Goal: Task Accomplishment & Management: Complete application form

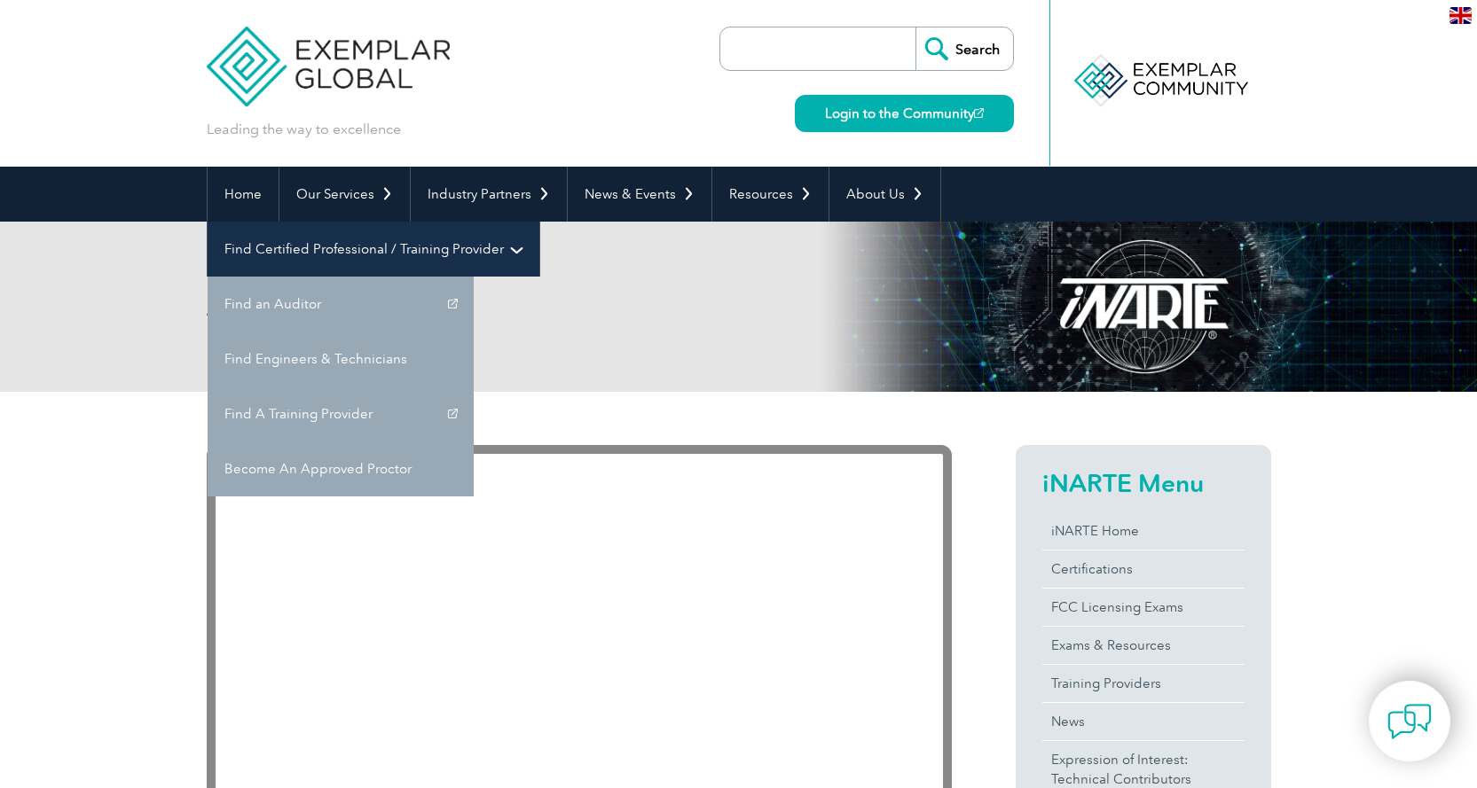
click at [539, 222] on link "Find Certified Professional / Training Provider" at bounding box center [374, 249] width 332 height 55
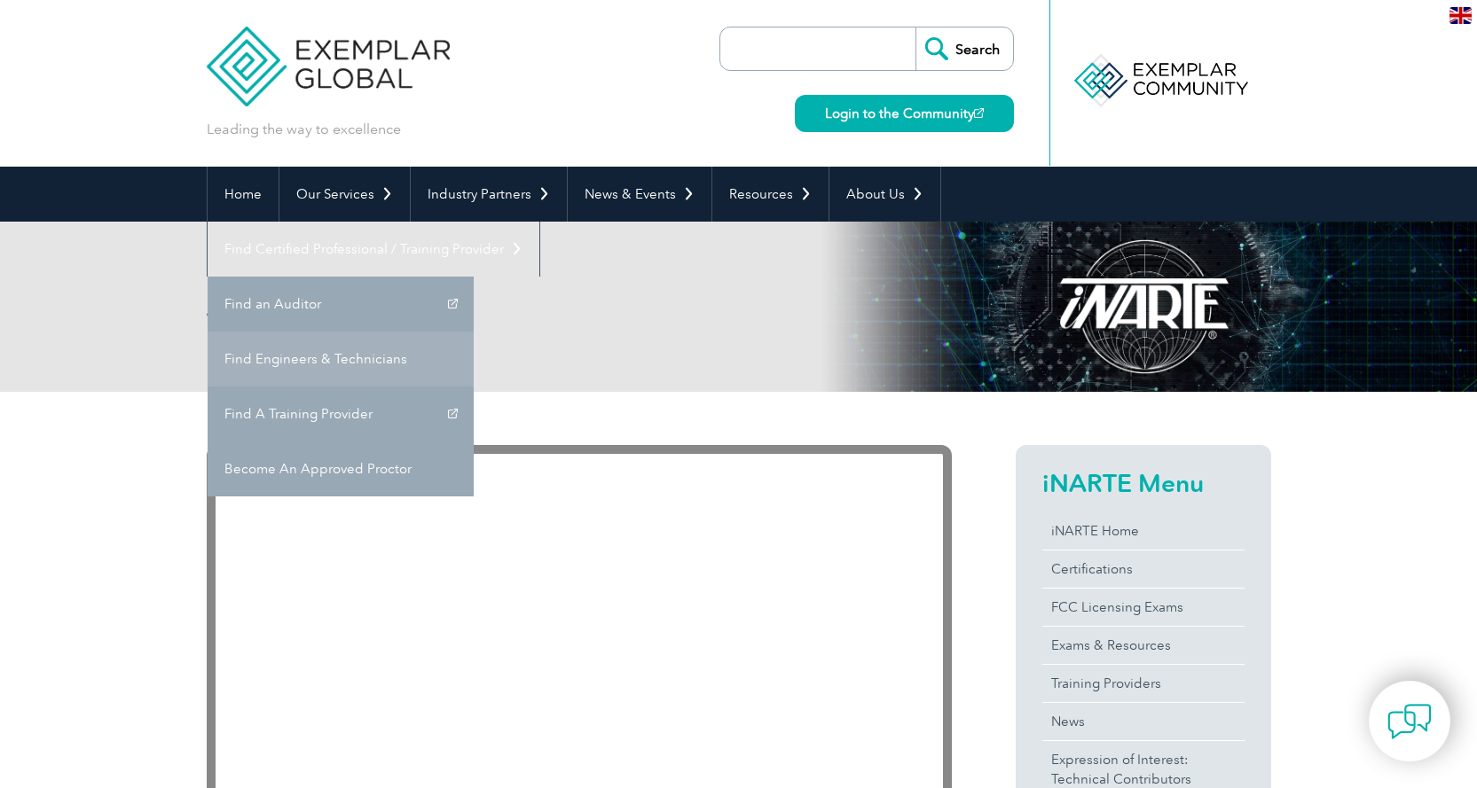
click at [474, 332] on link "Find Engineers & Technicians" at bounding box center [341, 359] width 266 height 55
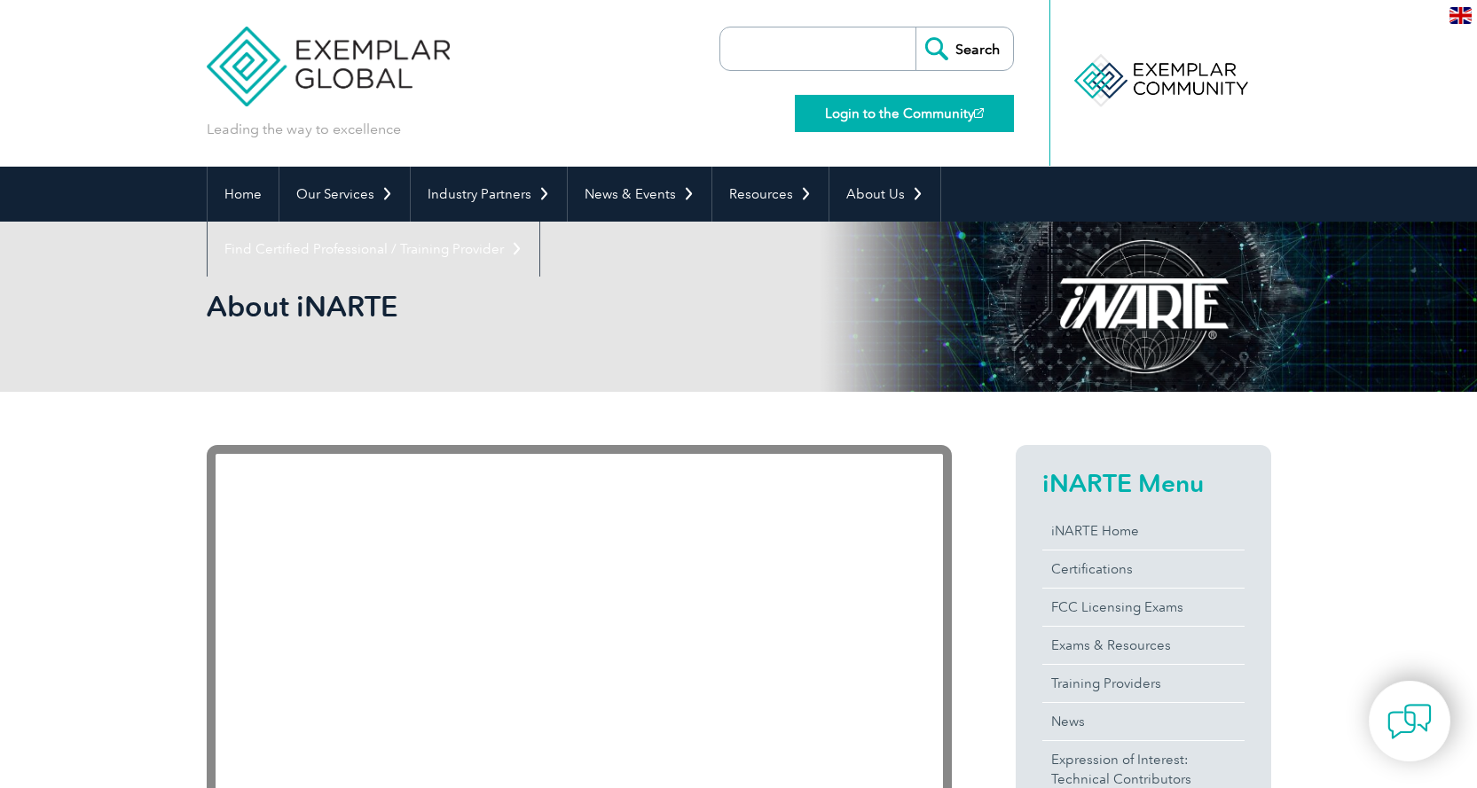
click at [876, 122] on link "Login to the Community" at bounding box center [904, 113] width 219 height 37
click at [916, 114] on link "Login to the Community" at bounding box center [904, 113] width 219 height 37
click at [1180, 92] on div at bounding box center [1159, 81] width 176 height 98
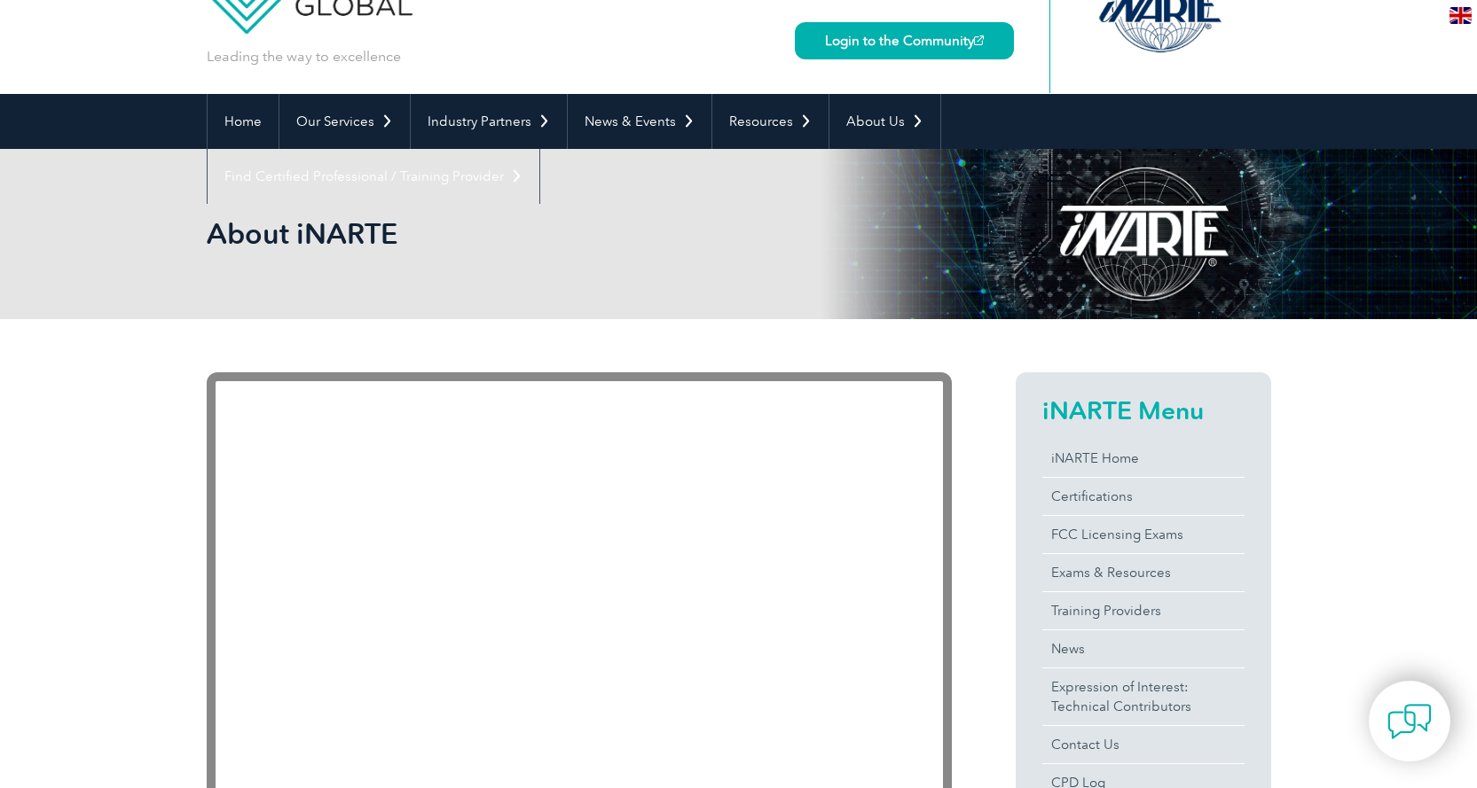
scroll to position [237, 0]
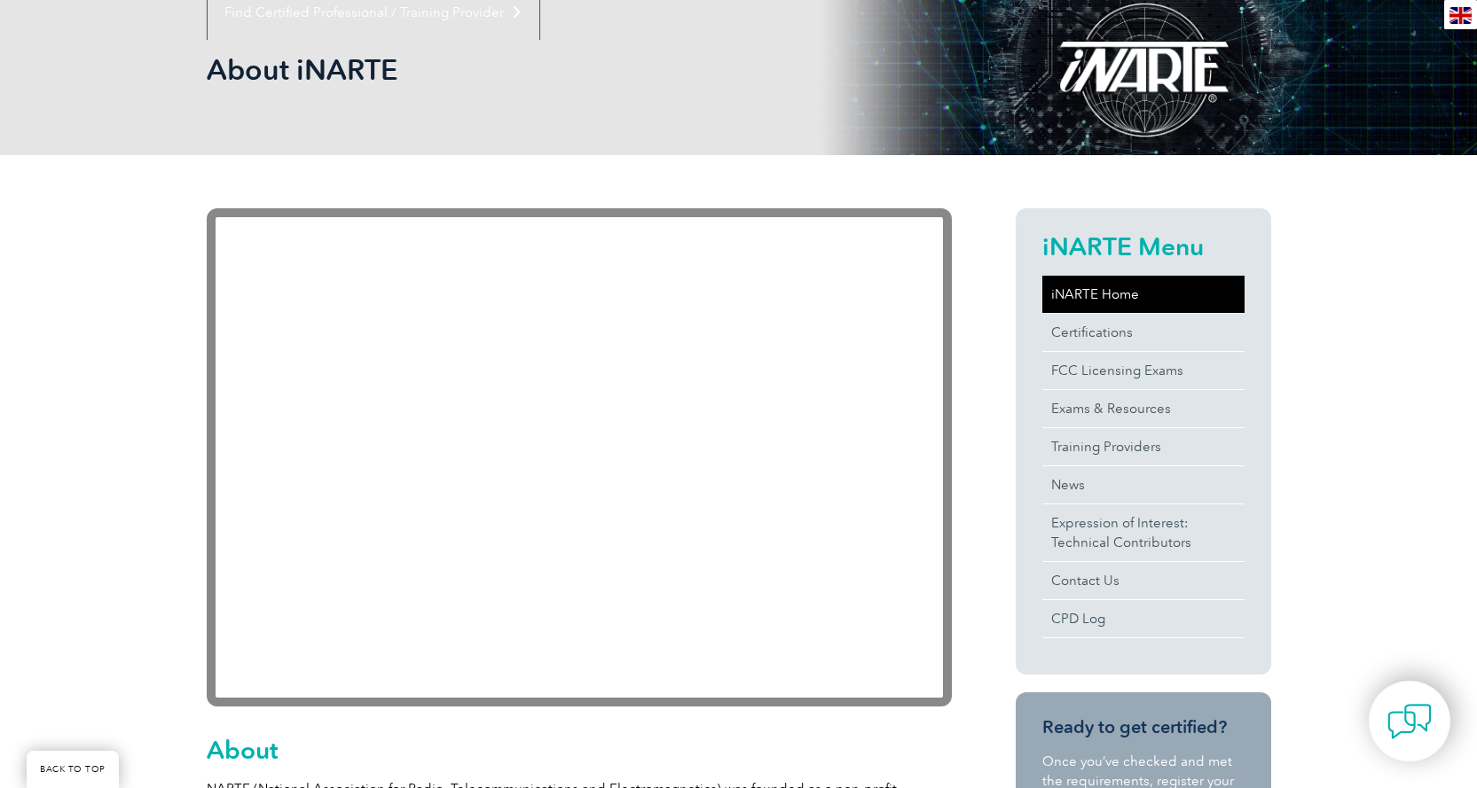
click at [1096, 296] on link "iNARTE Home" at bounding box center [1143, 294] width 202 height 37
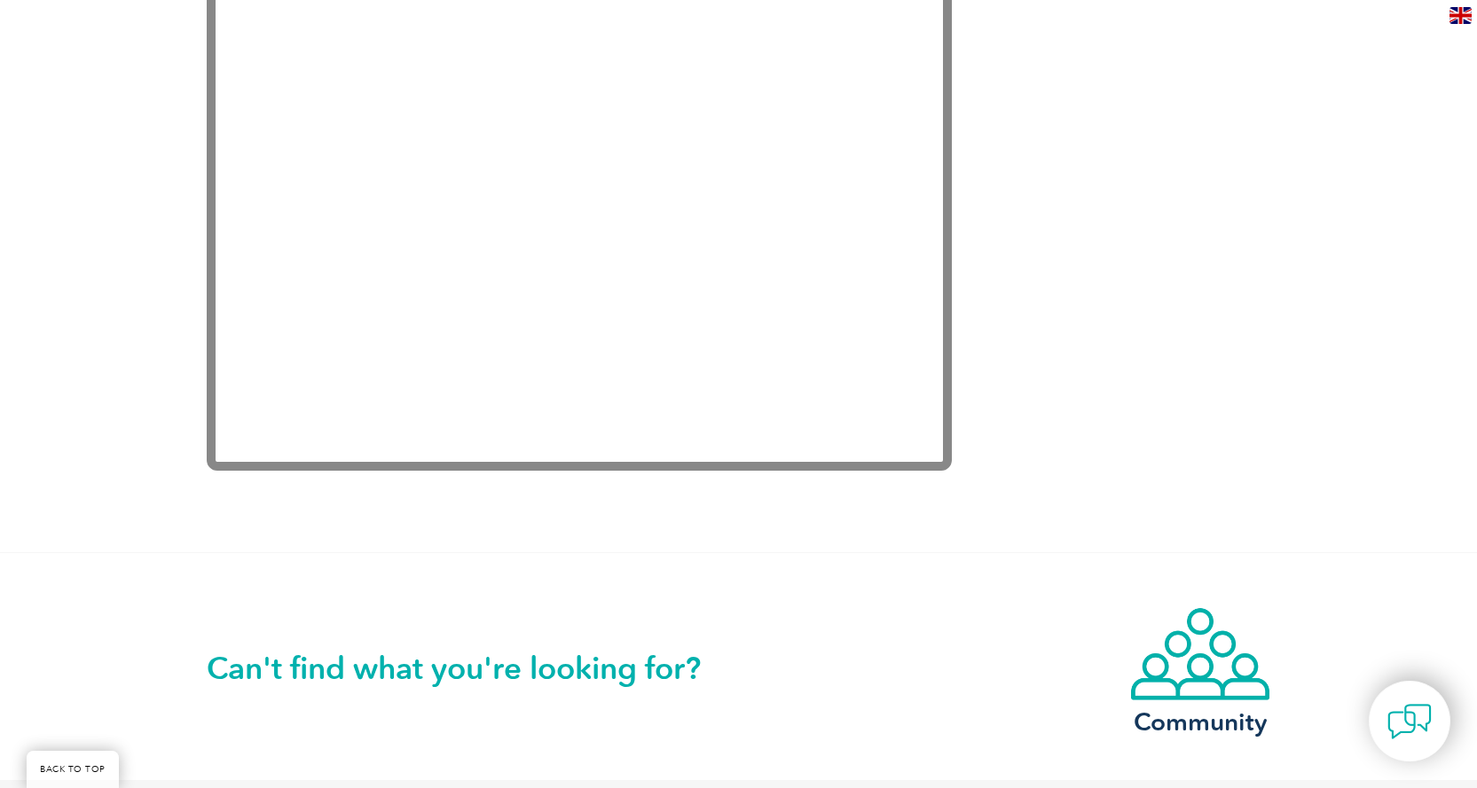
scroll to position [3786, 0]
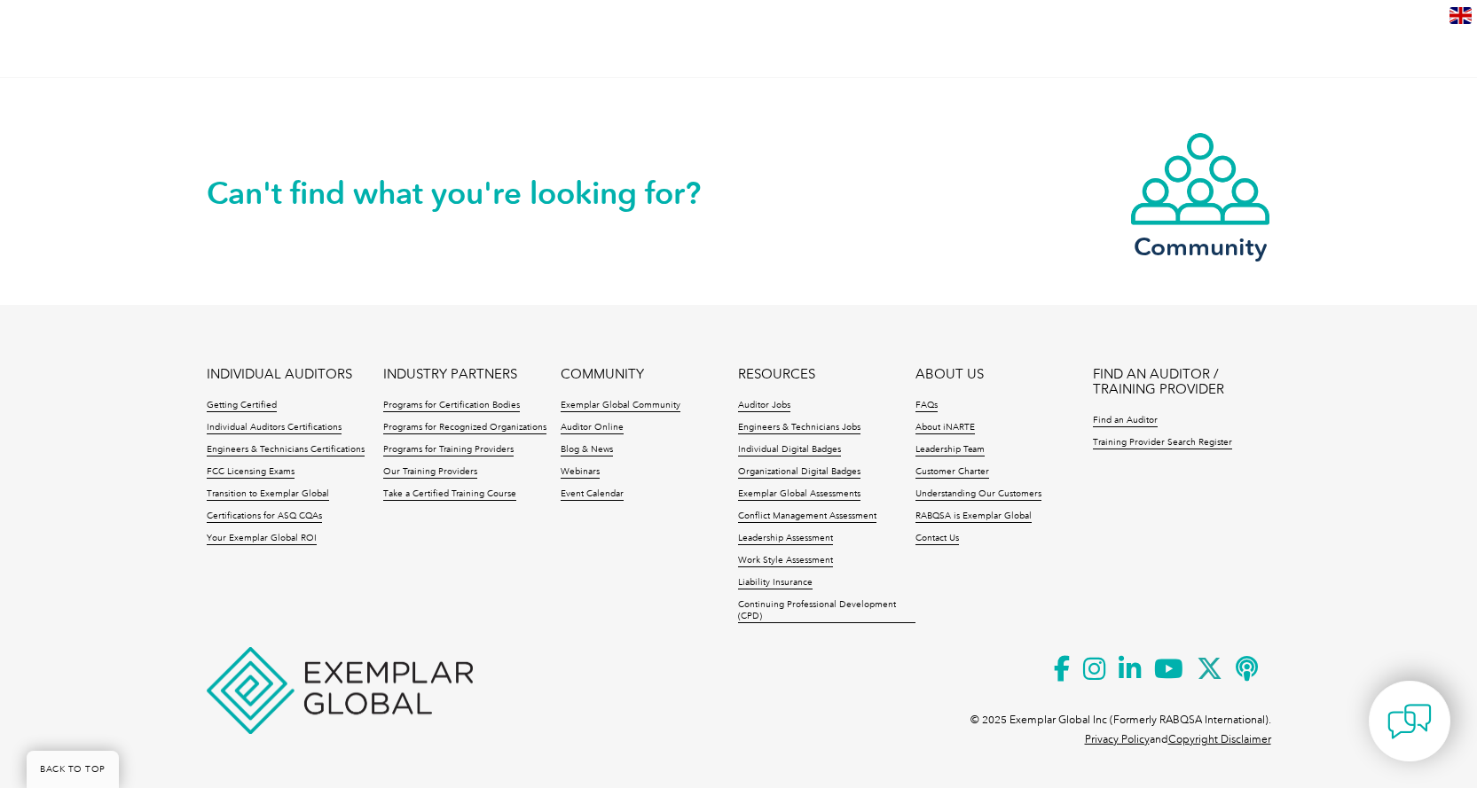
click at [239, 679] on img at bounding box center [340, 690] width 266 height 87
click at [347, 696] on img at bounding box center [340, 690] width 266 height 87
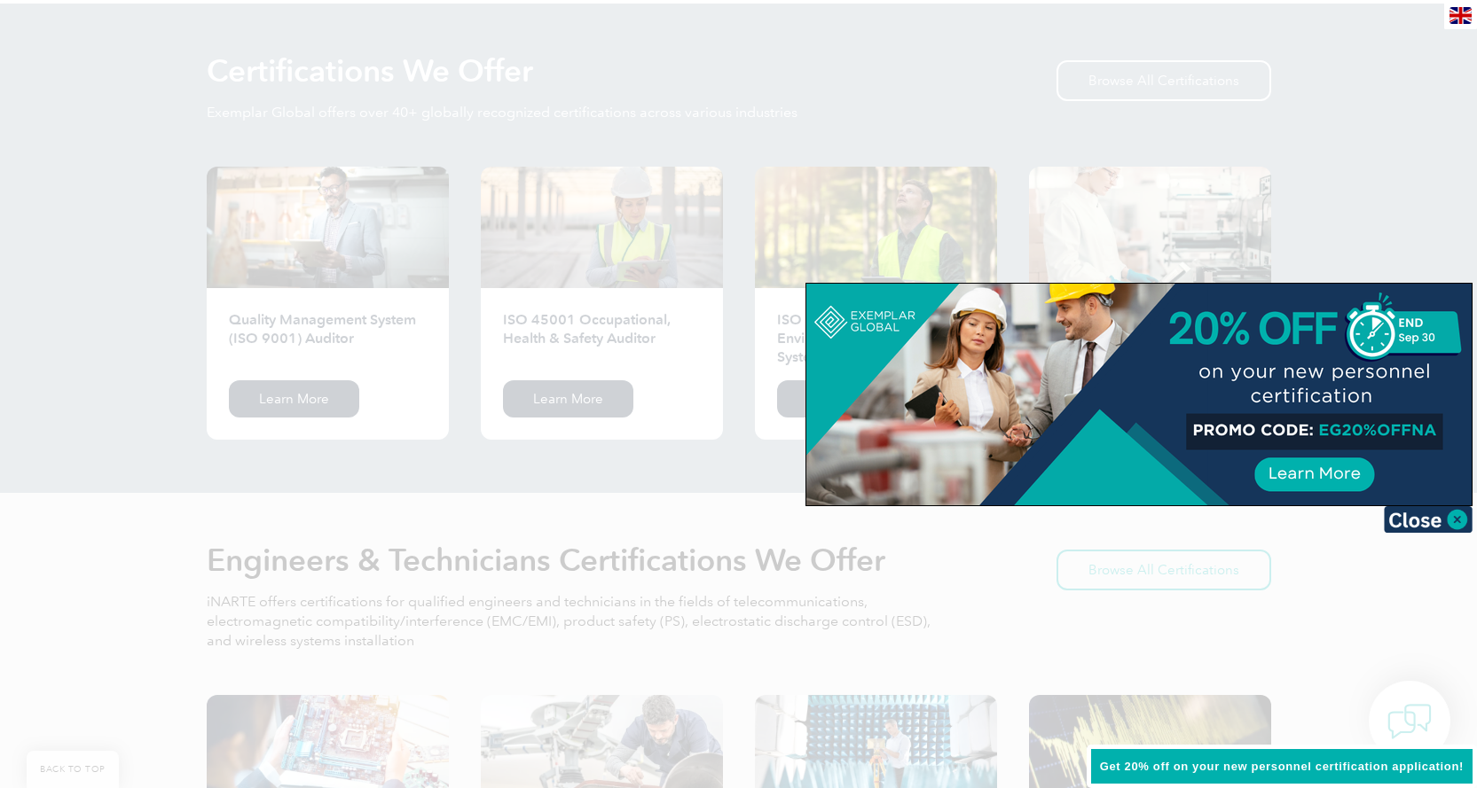
scroll to position [1587, 0]
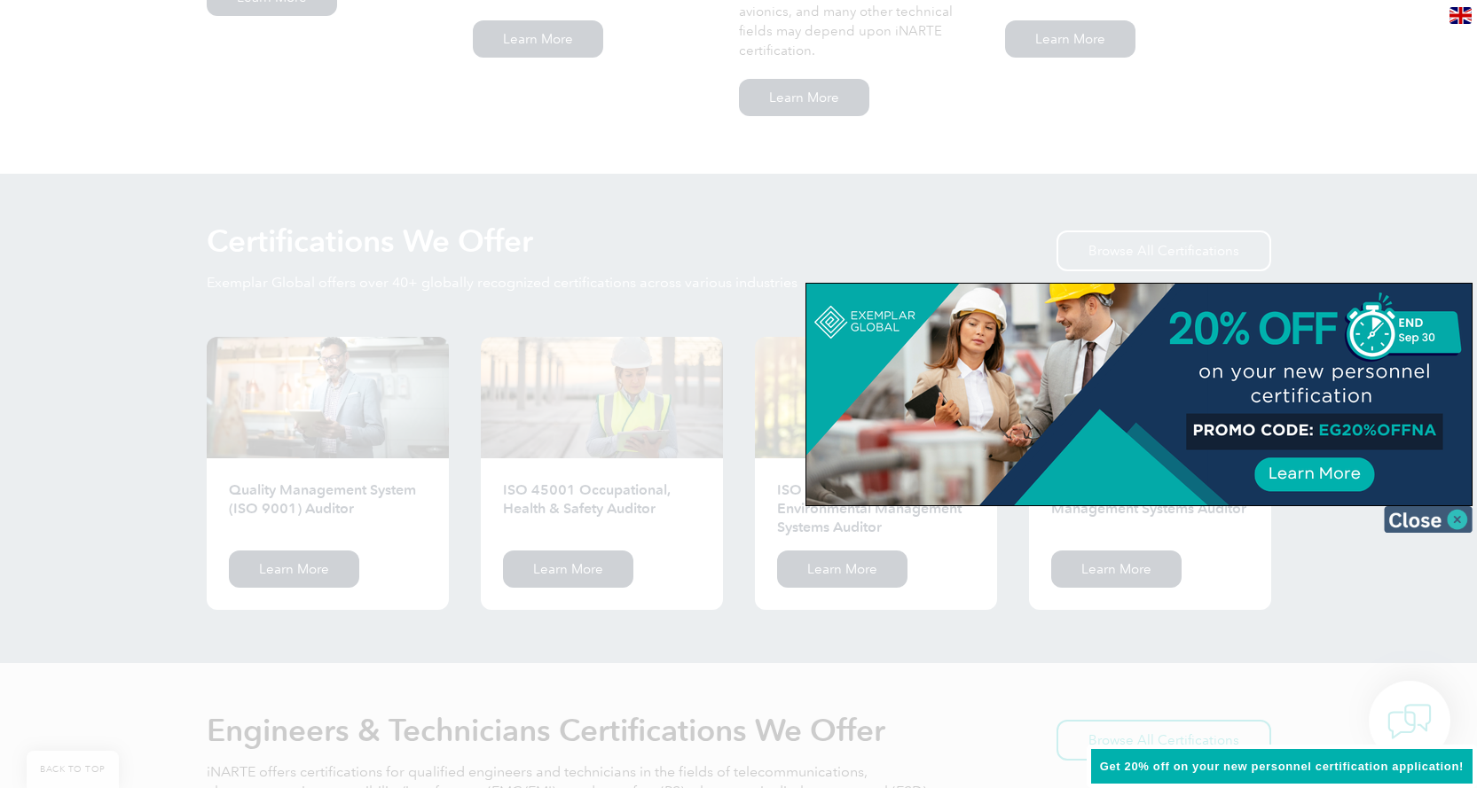
click at [1440, 526] on img at bounding box center [1427, 519] width 89 height 27
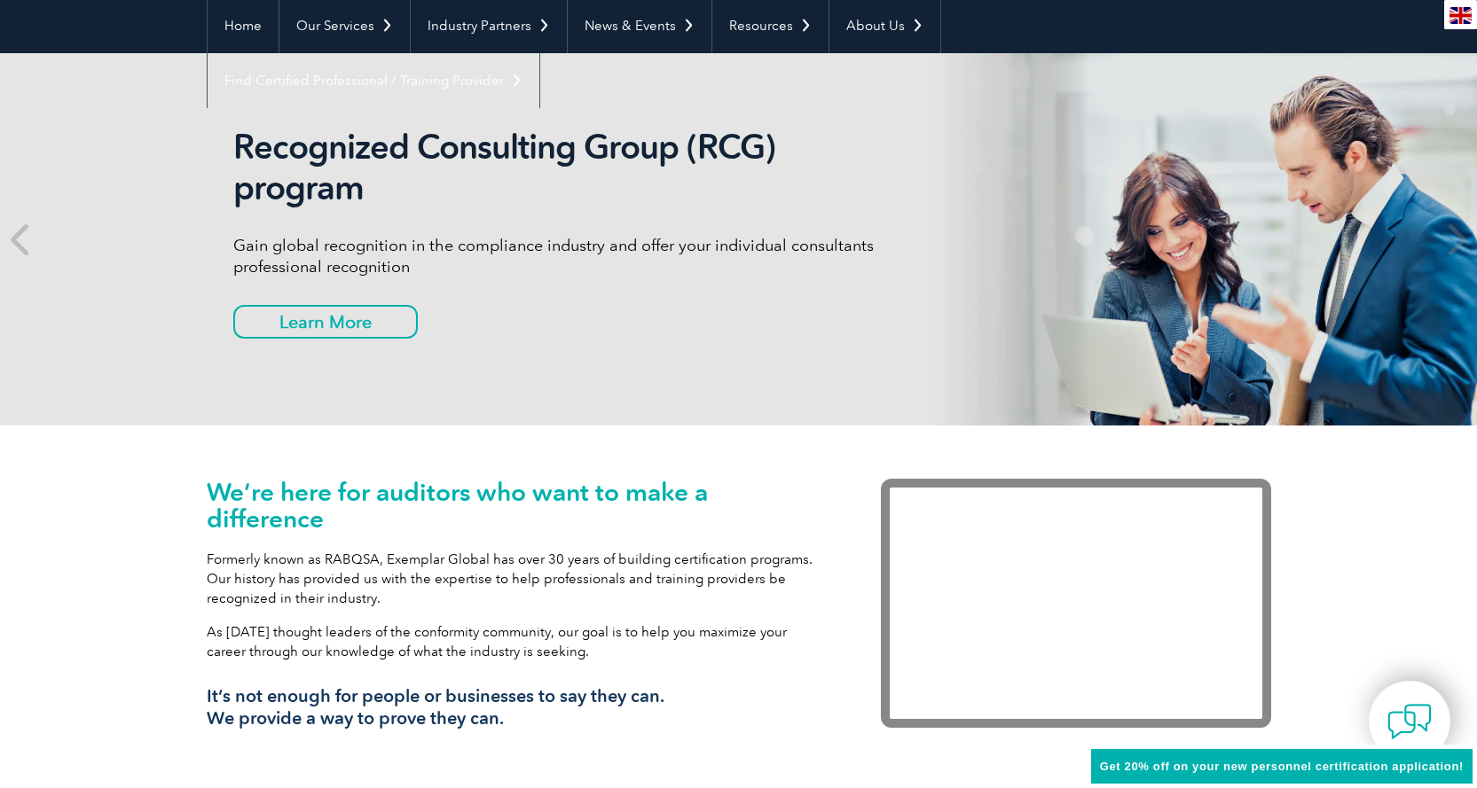
scroll to position [0, 0]
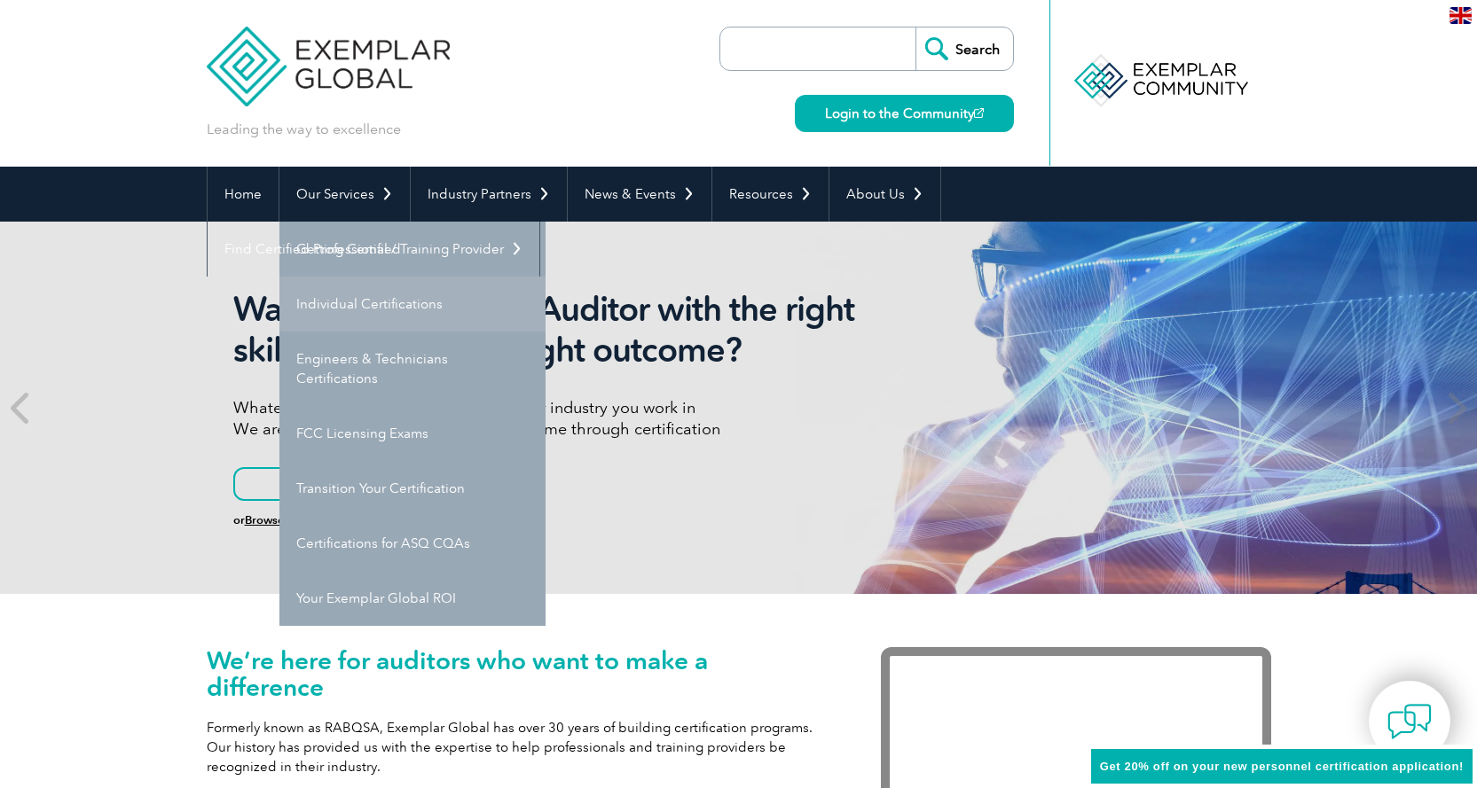
click at [388, 289] on link "Individual Certifications" at bounding box center [412, 304] width 266 height 55
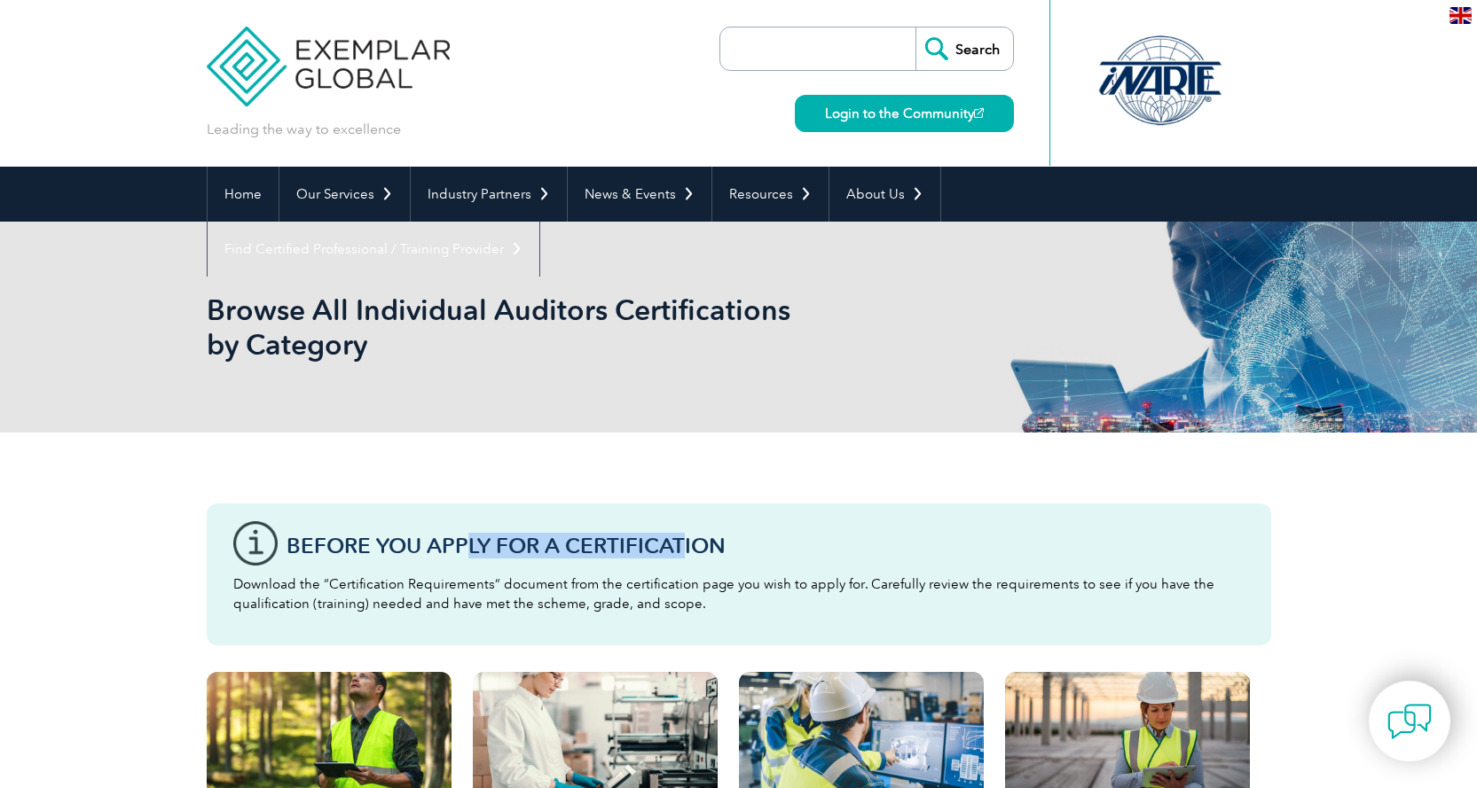
drag, startPoint x: 470, startPoint y: 546, endPoint x: 679, endPoint y: 560, distance: 209.7
click at [679, 560] on div "Before You Apply For a Certification Download the “Certification Requirements” …" at bounding box center [739, 575] width 1064 height 142
drag, startPoint x: 35, startPoint y: 553, endPoint x: 52, endPoint y: 554, distance: 17.8
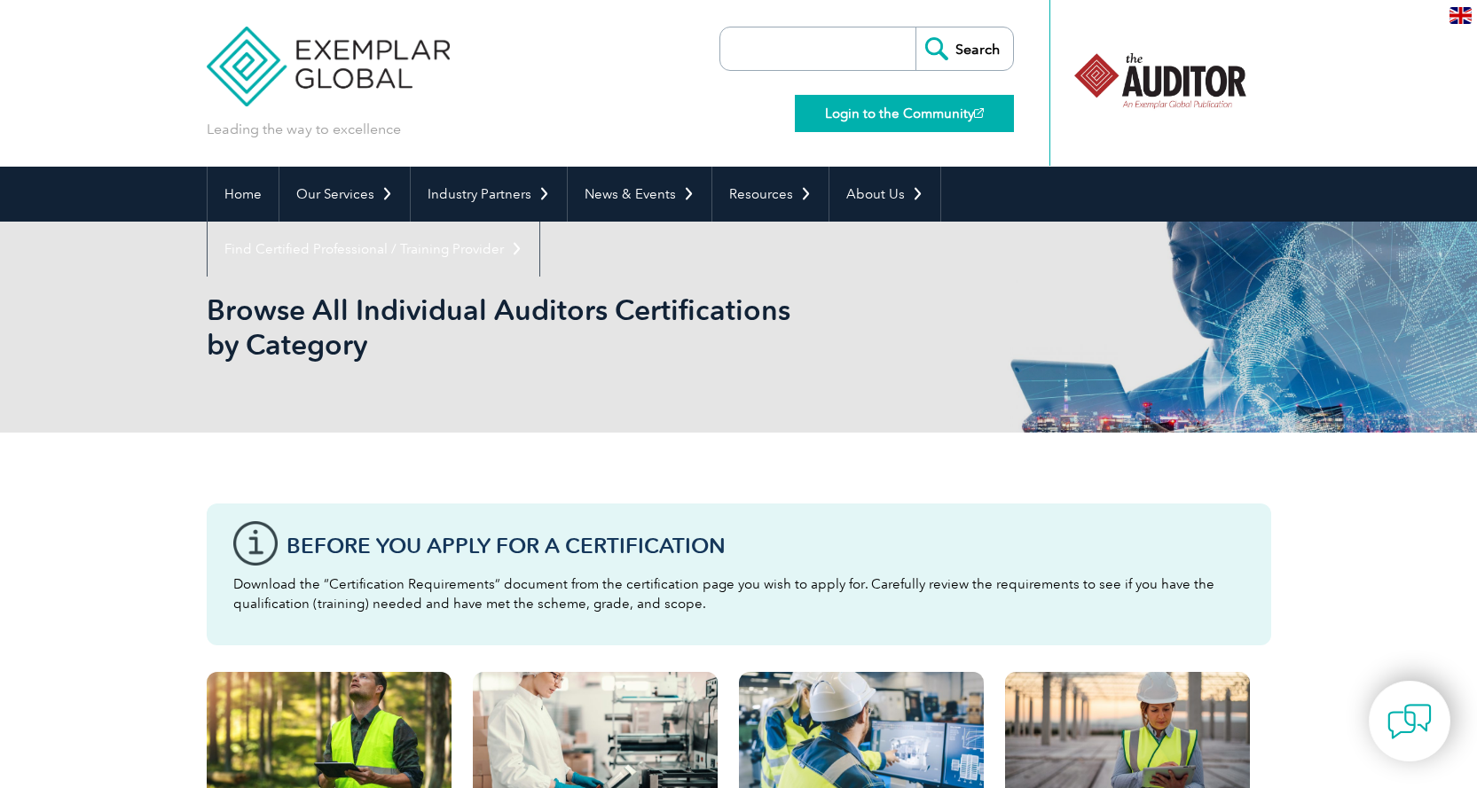
click at [913, 115] on link "Login to the Community" at bounding box center [904, 113] width 219 height 37
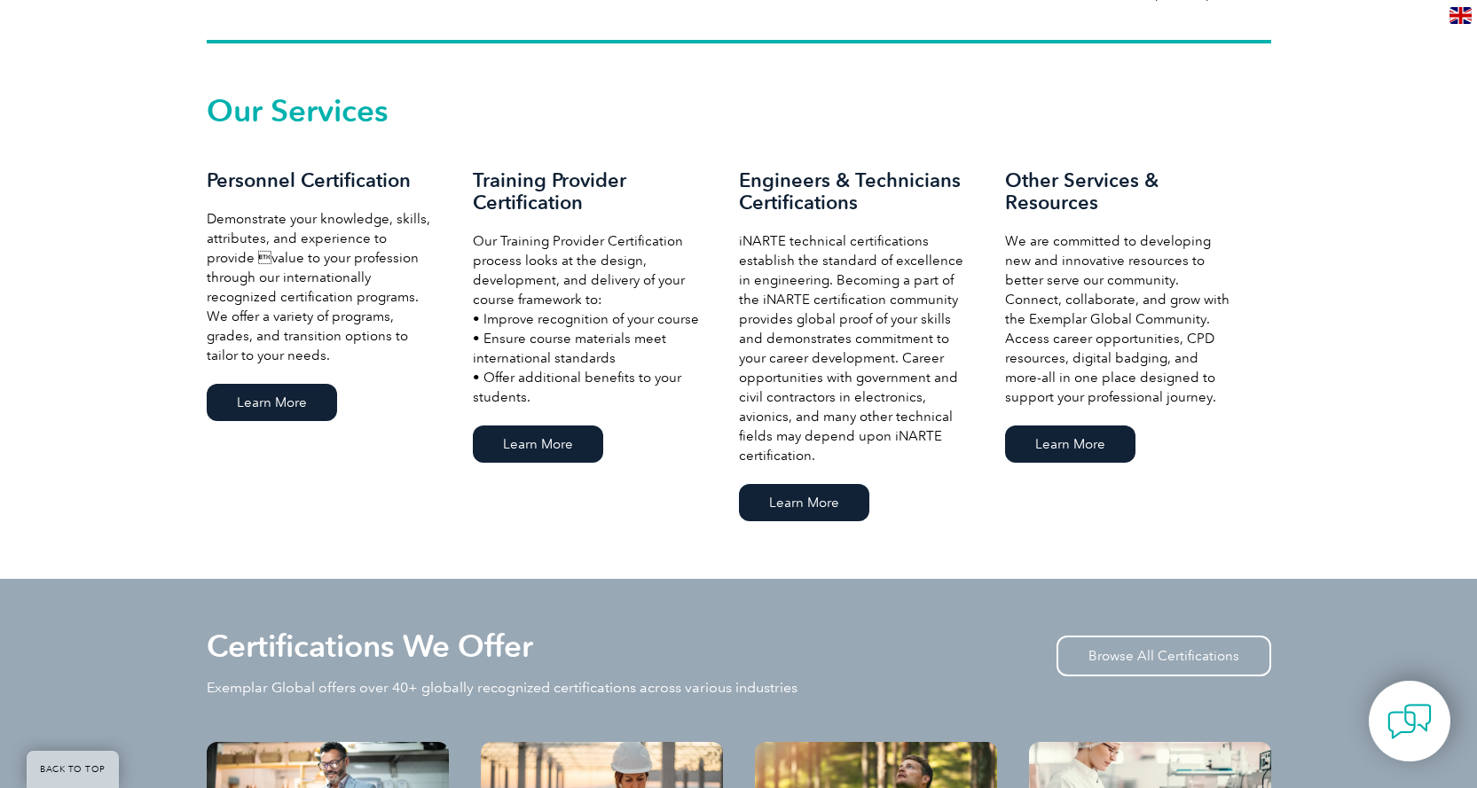
scroll to position [1892, 0]
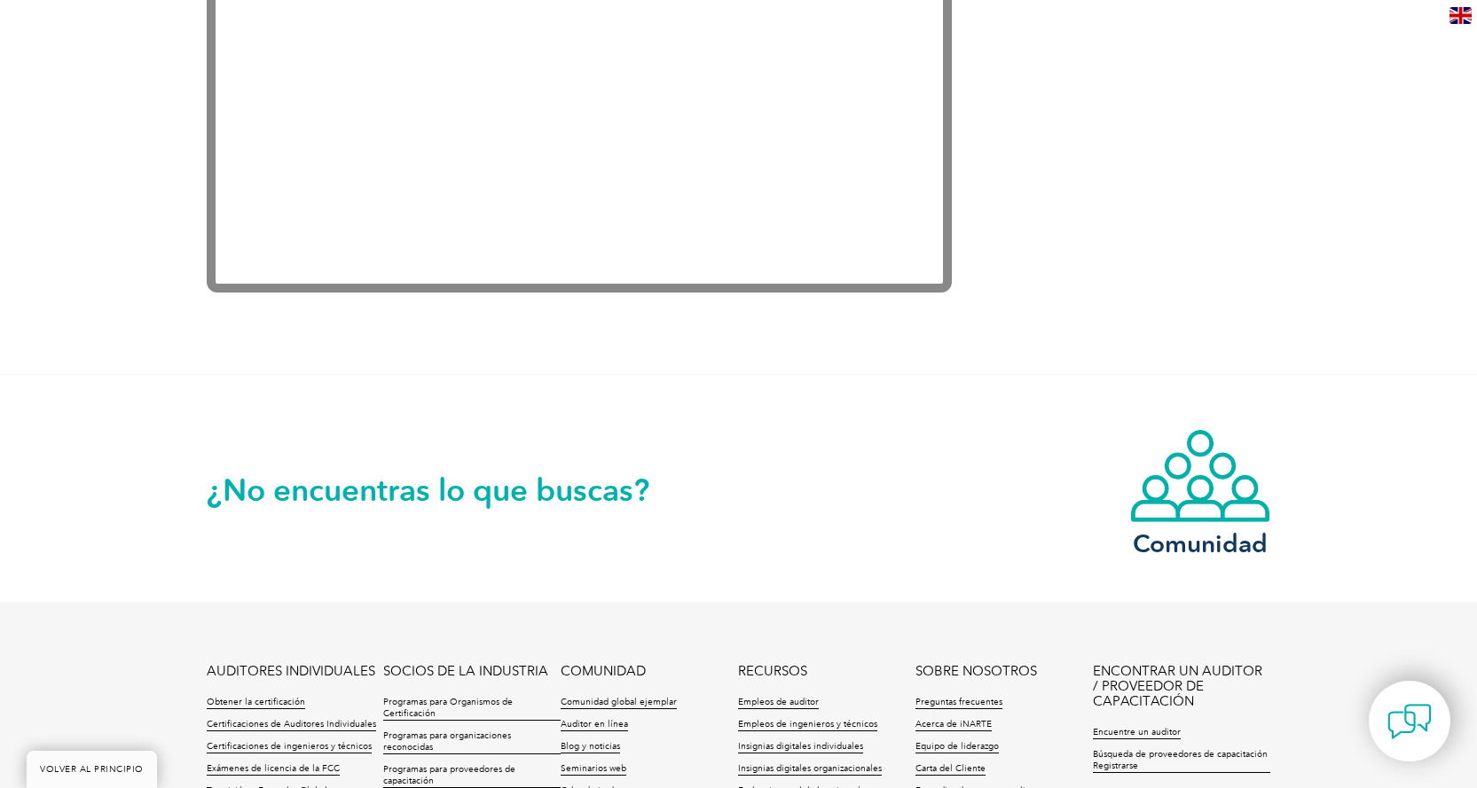
scroll to position [3813, 0]
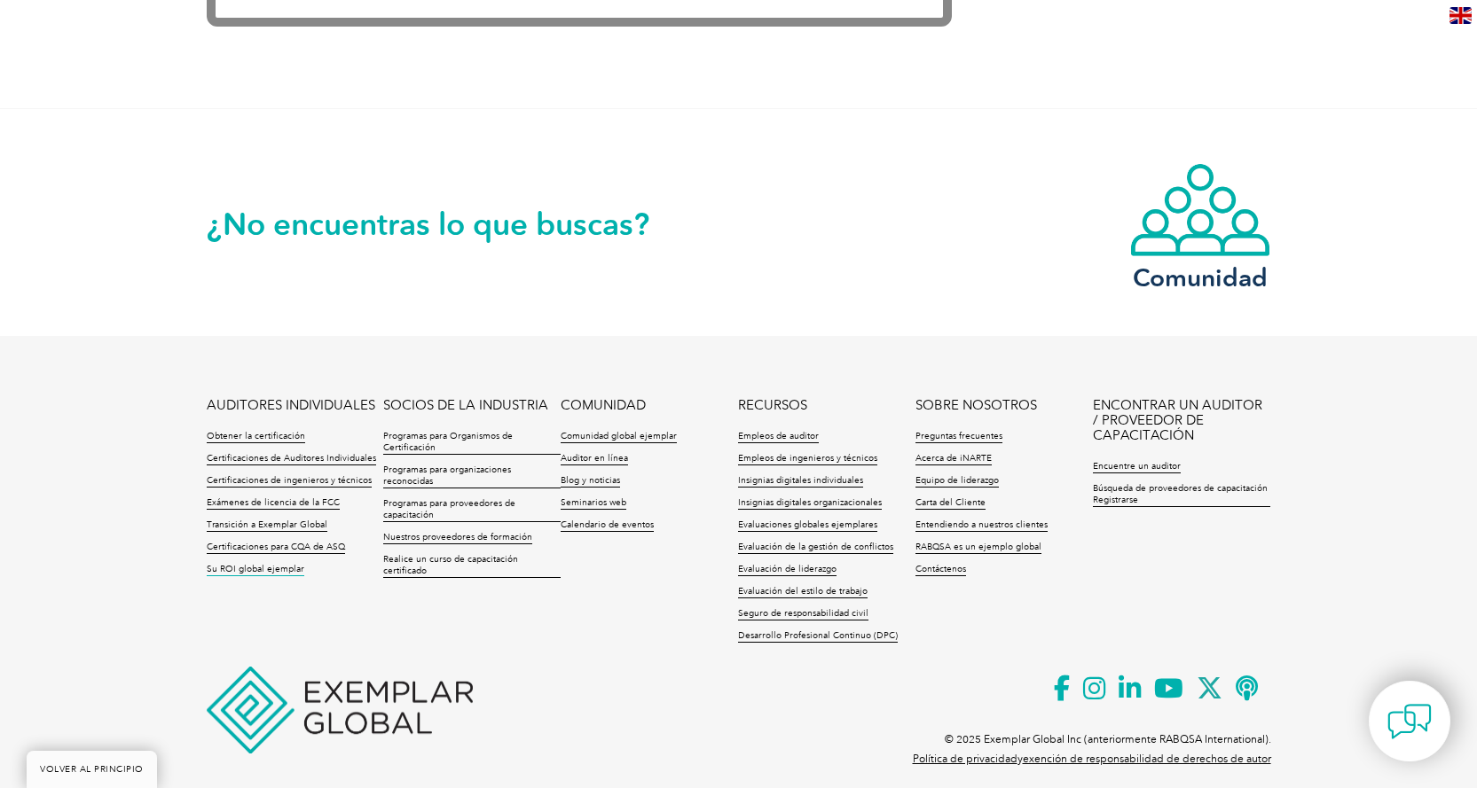
click at [248, 564] on font "Su ROI global ejemplar" at bounding box center [256, 569] width 98 height 11
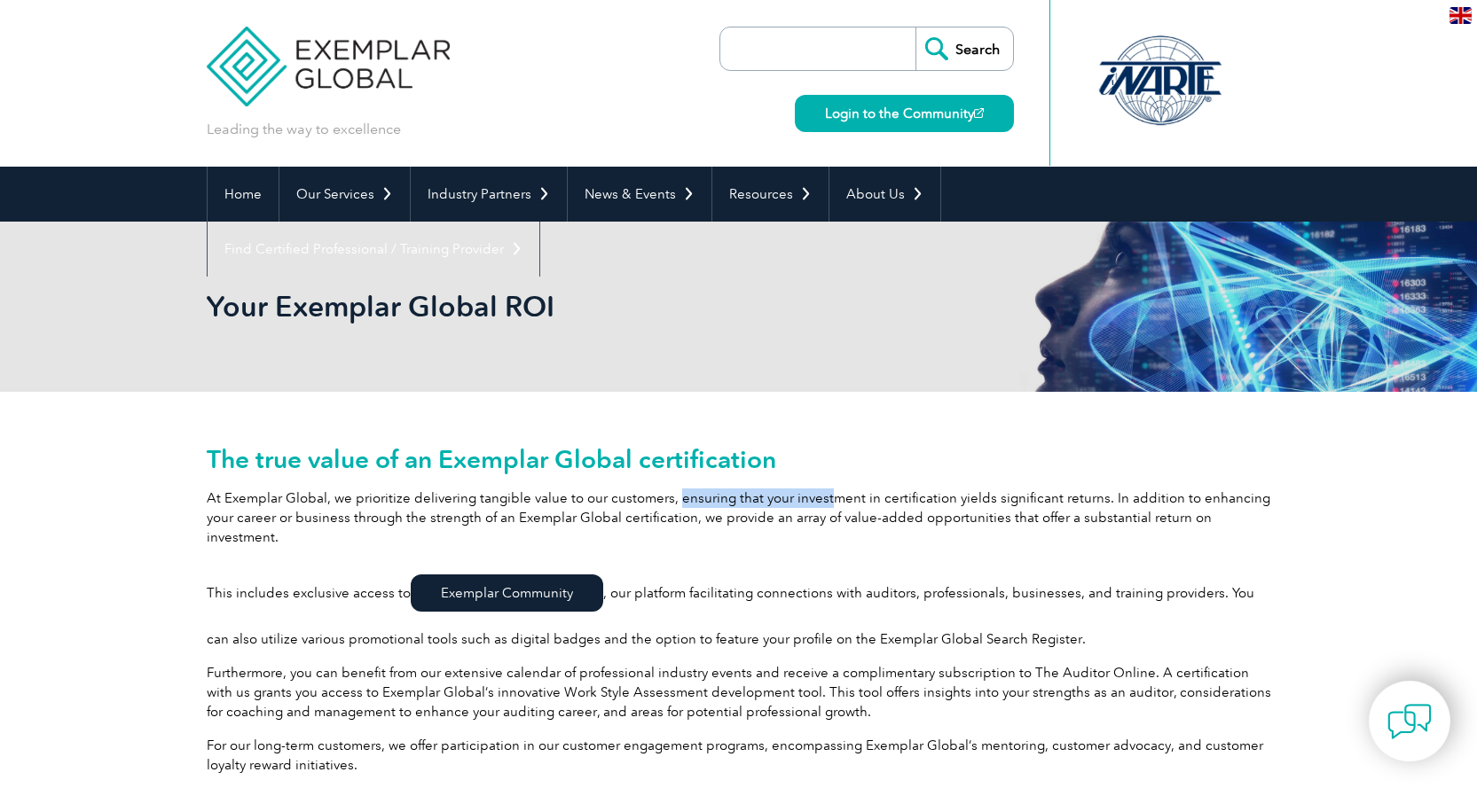
drag, startPoint x: 827, startPoint y: 476, endPoint x: 856, endPoint y: 501, distance: 37.7
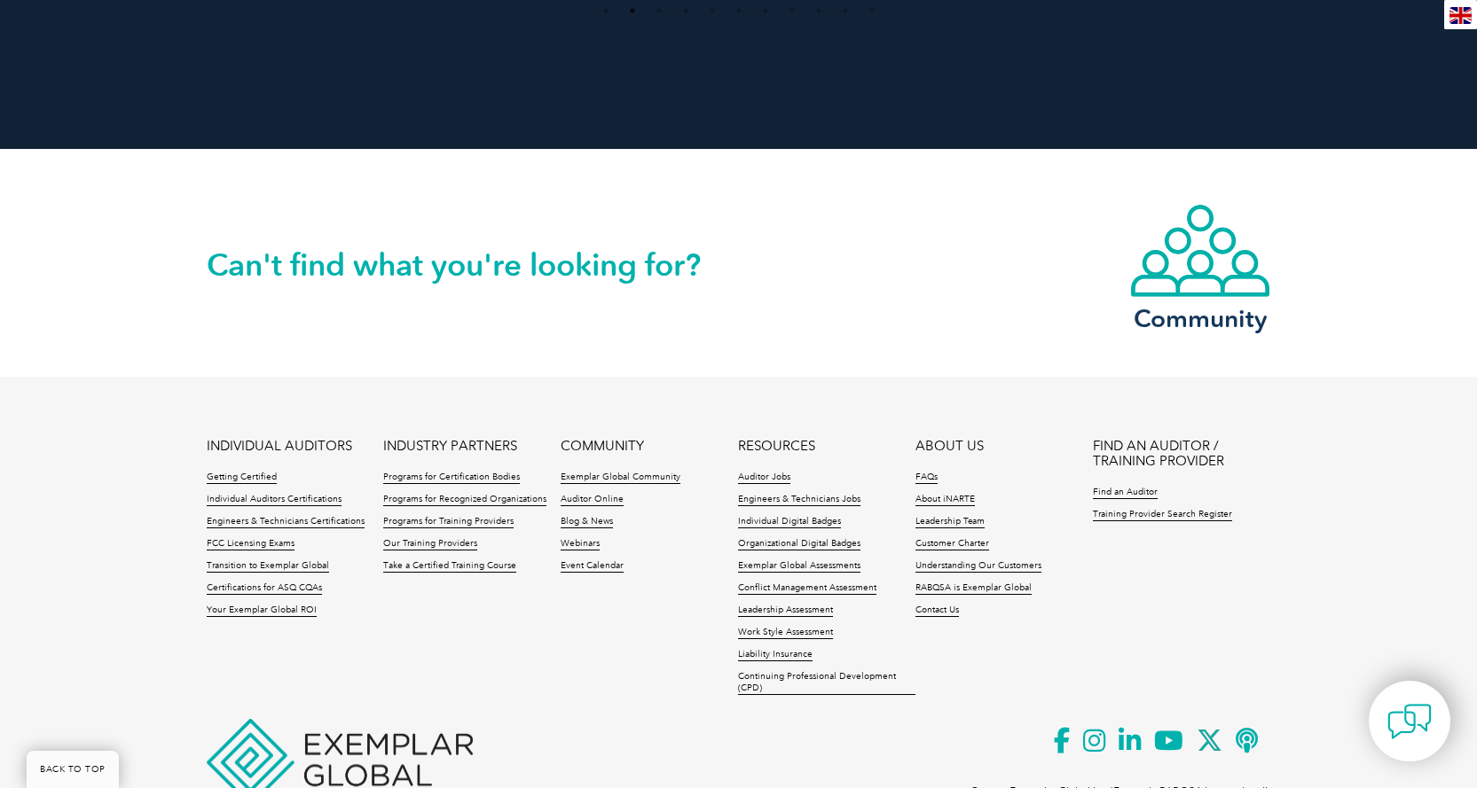
scroll to position [2299, 0]
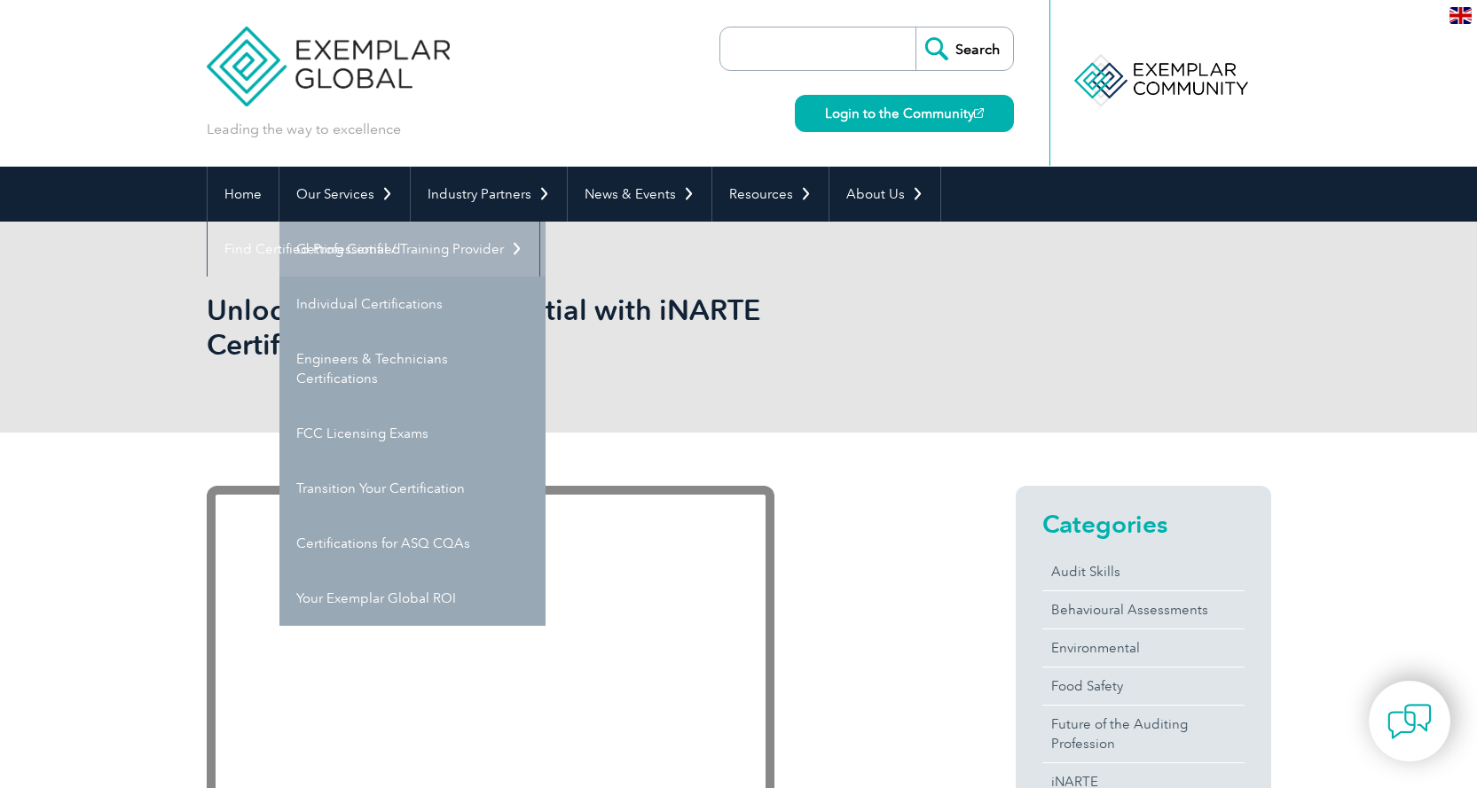
click at [362, 241] on link "Getting Certified" at bounding box center [412, 249] width 266 height 55
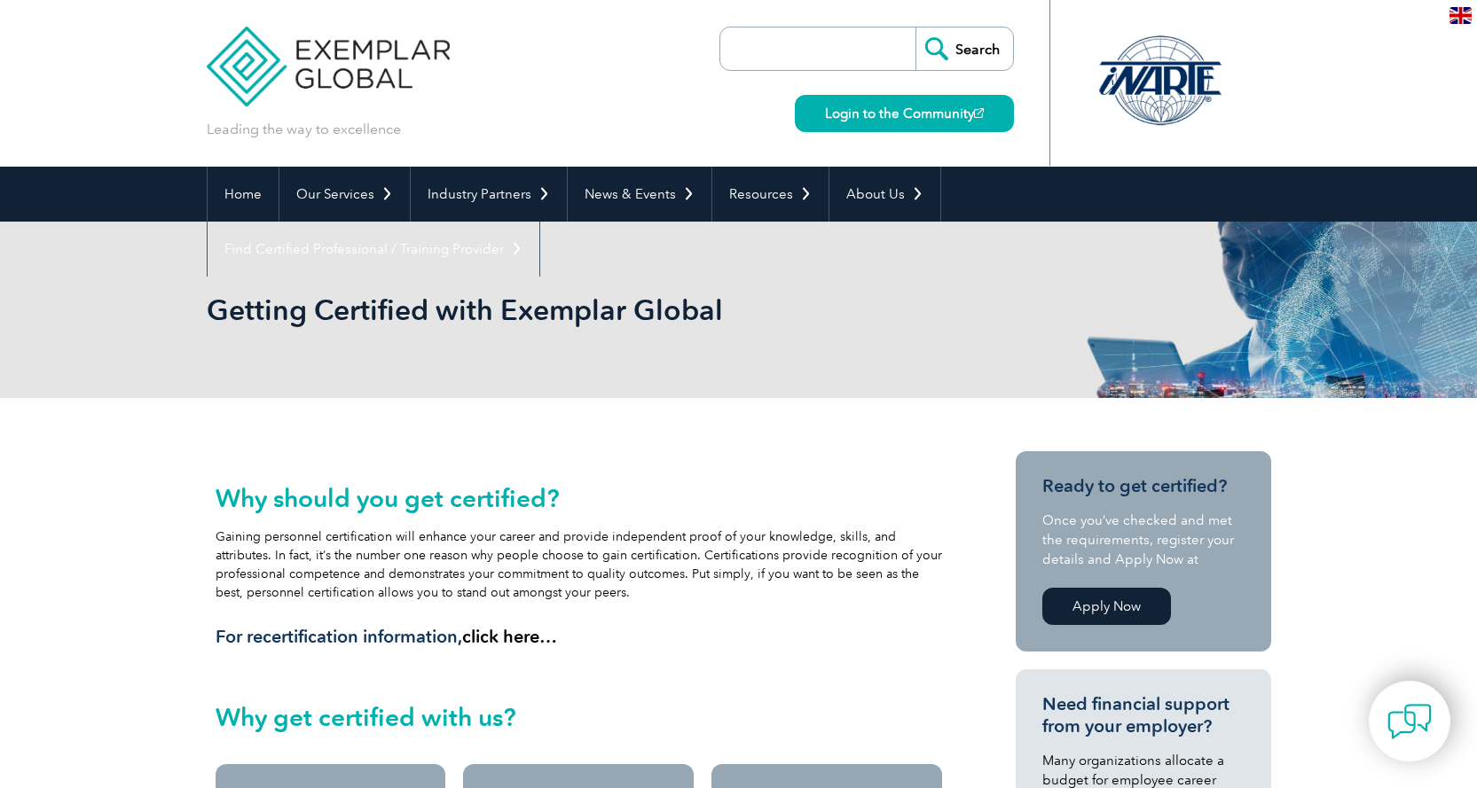
click at [1140, 86] on div at bounding box center [1159, 81] width 176 height 98
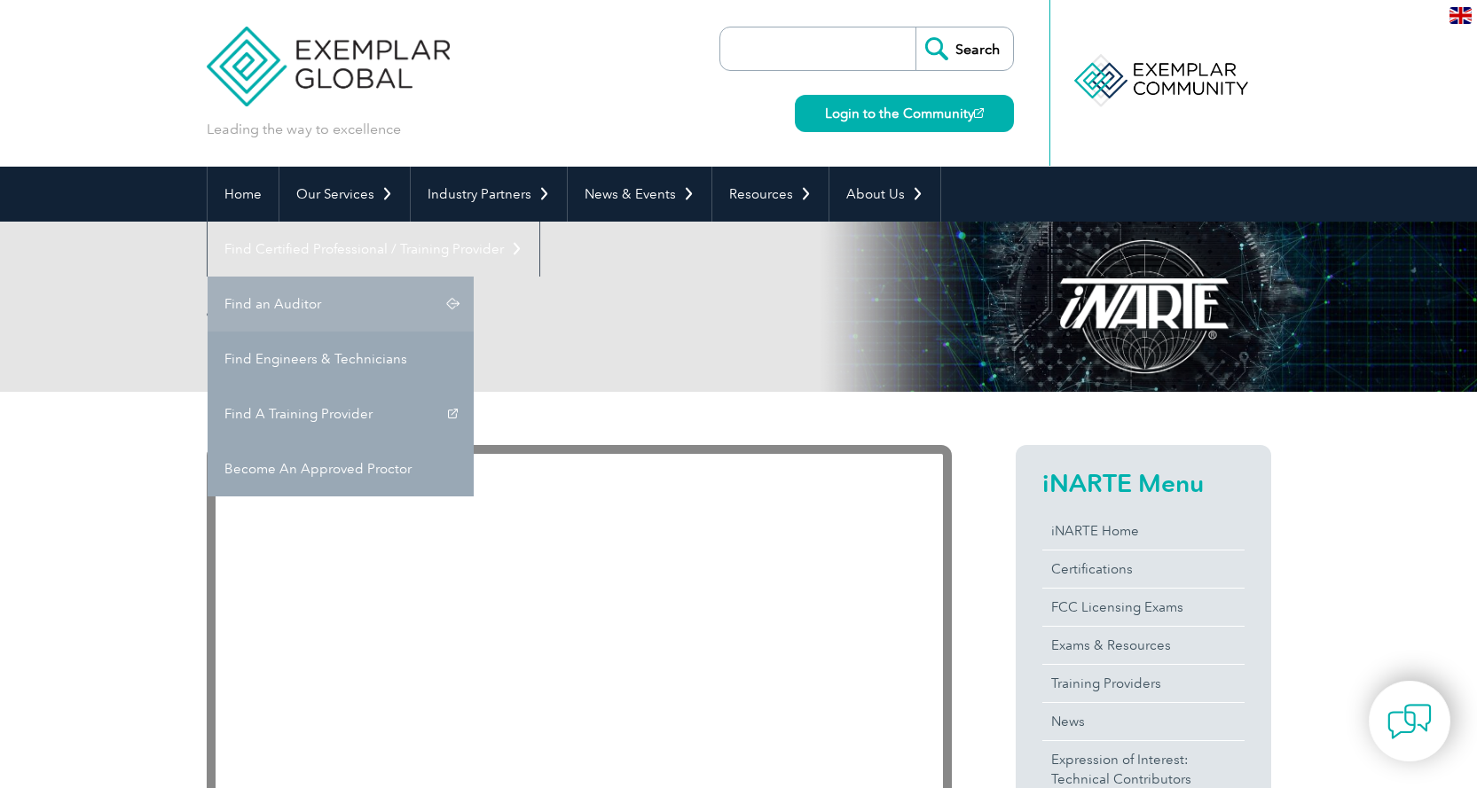
click at [474, 277] on link "Find an Auditor" at bounding box center [341, 304] width 266 height 55
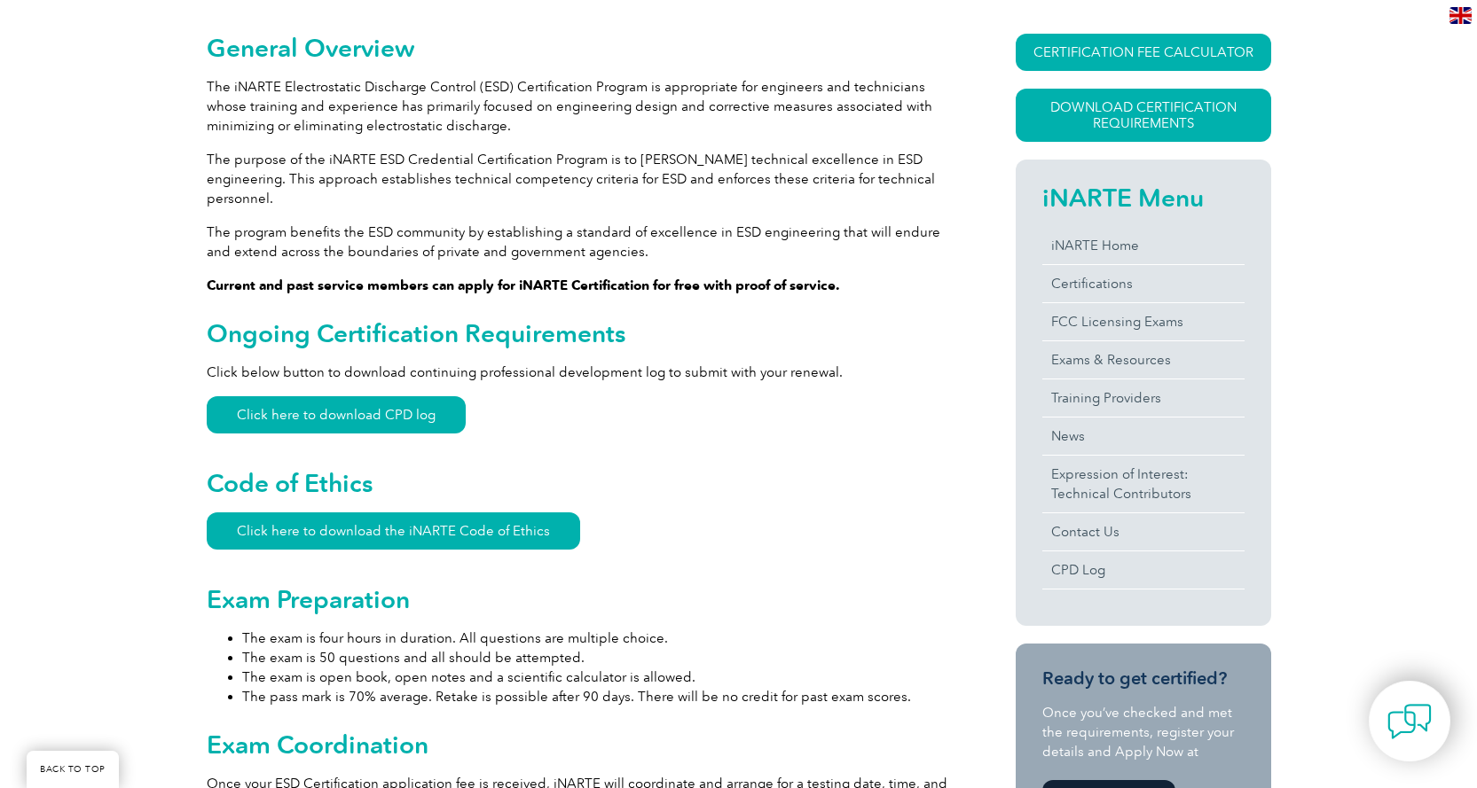
scroll to position [473, 0]
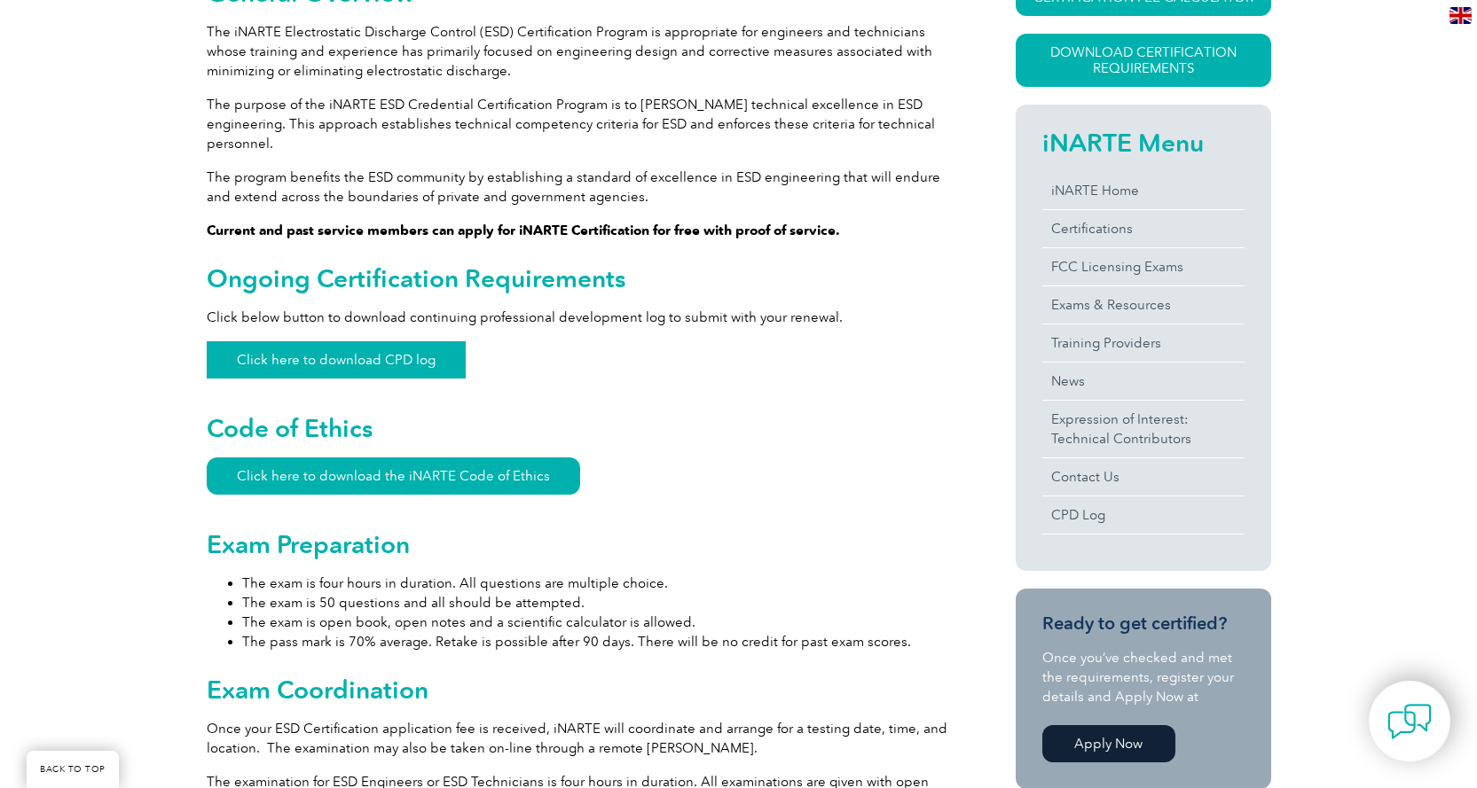
click at [343, 341] on link "Click here to download CPD log" at bounding box center [336, 359] width 259 height 37
click at [27, 522] on div "General Overview The iNARTE Electrostatic Discharge Control (ESD) Certification…" at bounding box center [738, 766] width 1477 height 1681
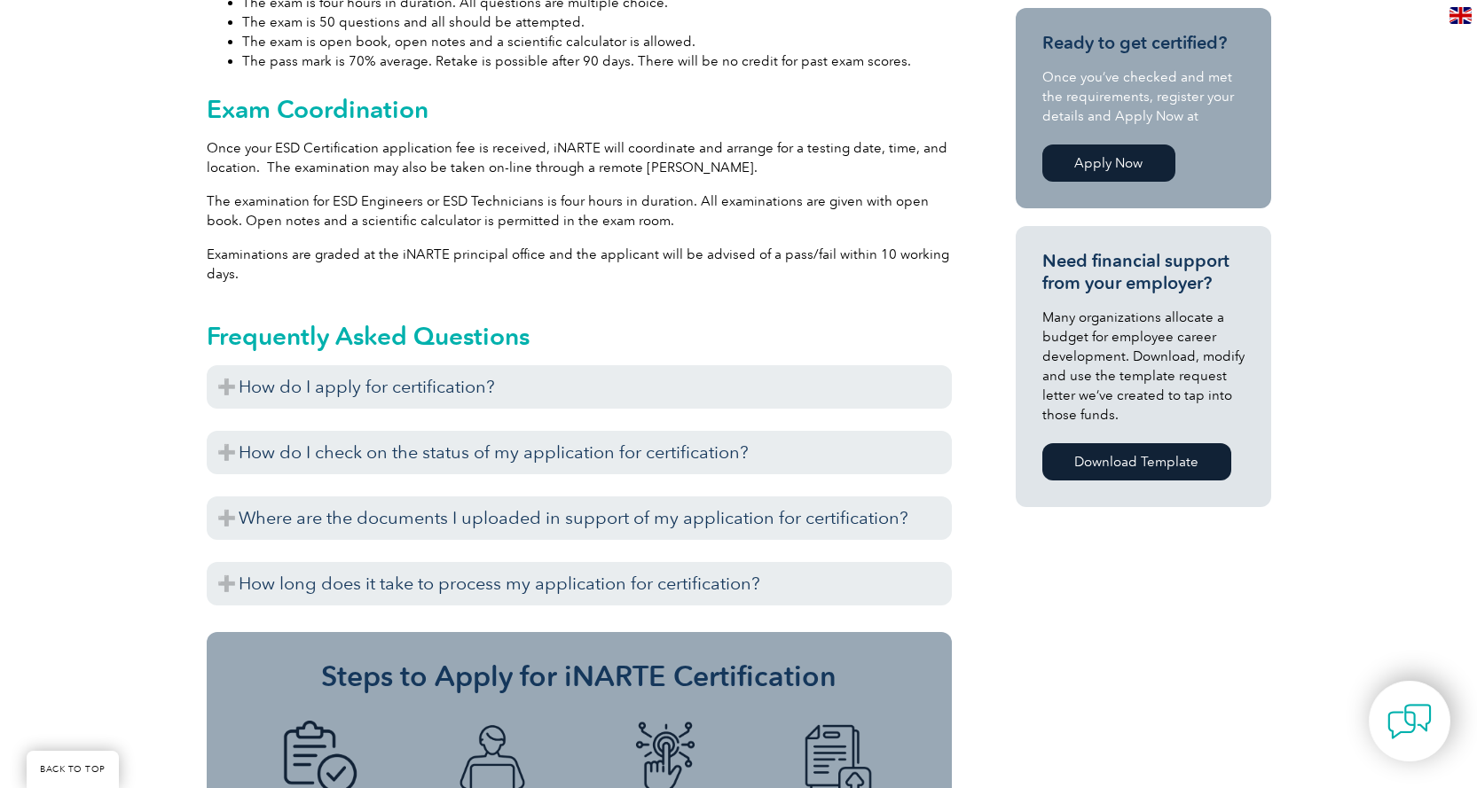
scroll to position [1064, 0]
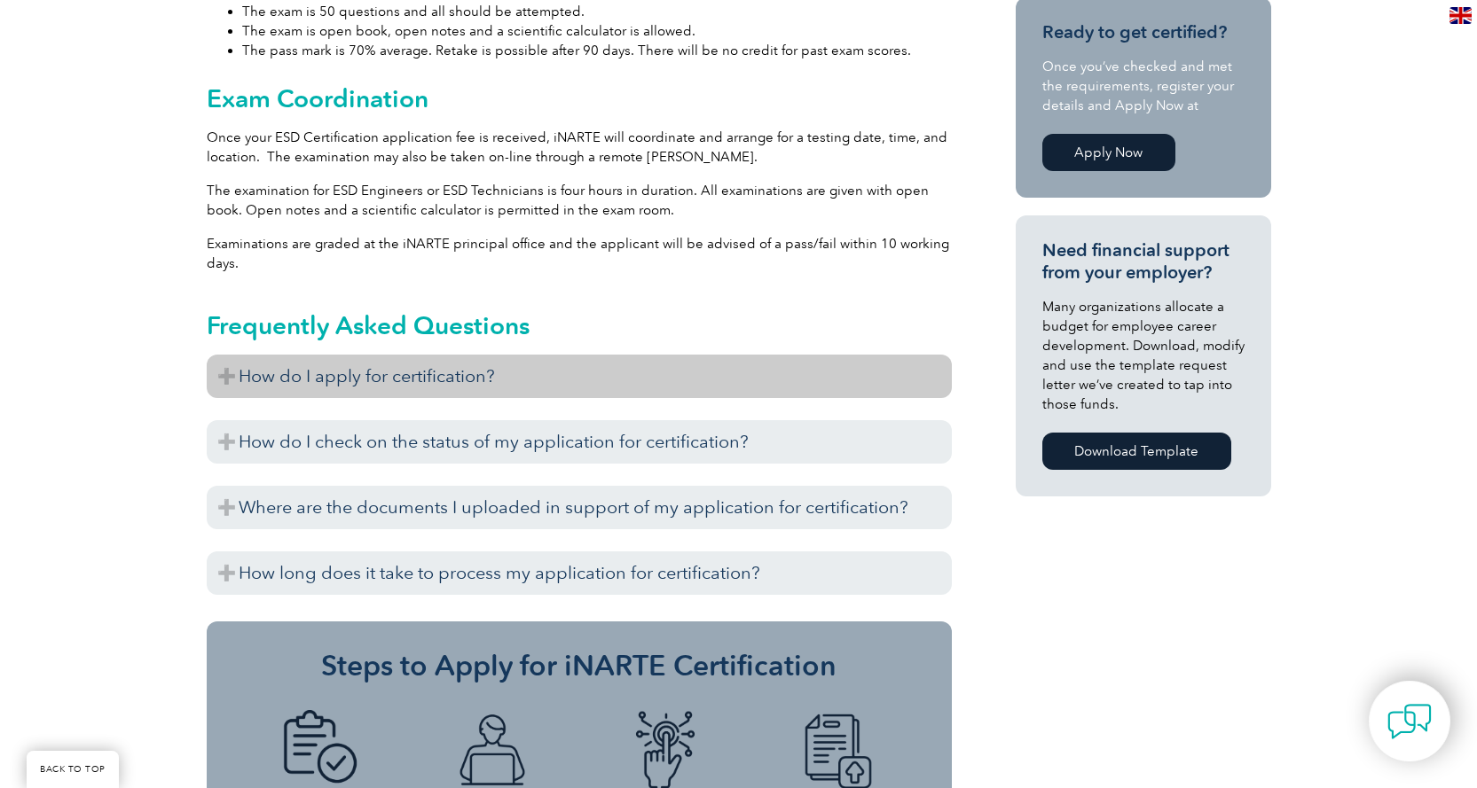
click at [217, 361] on h3 "How do I apply for certification?" at bounding box center [579, 376] width 745 height 43
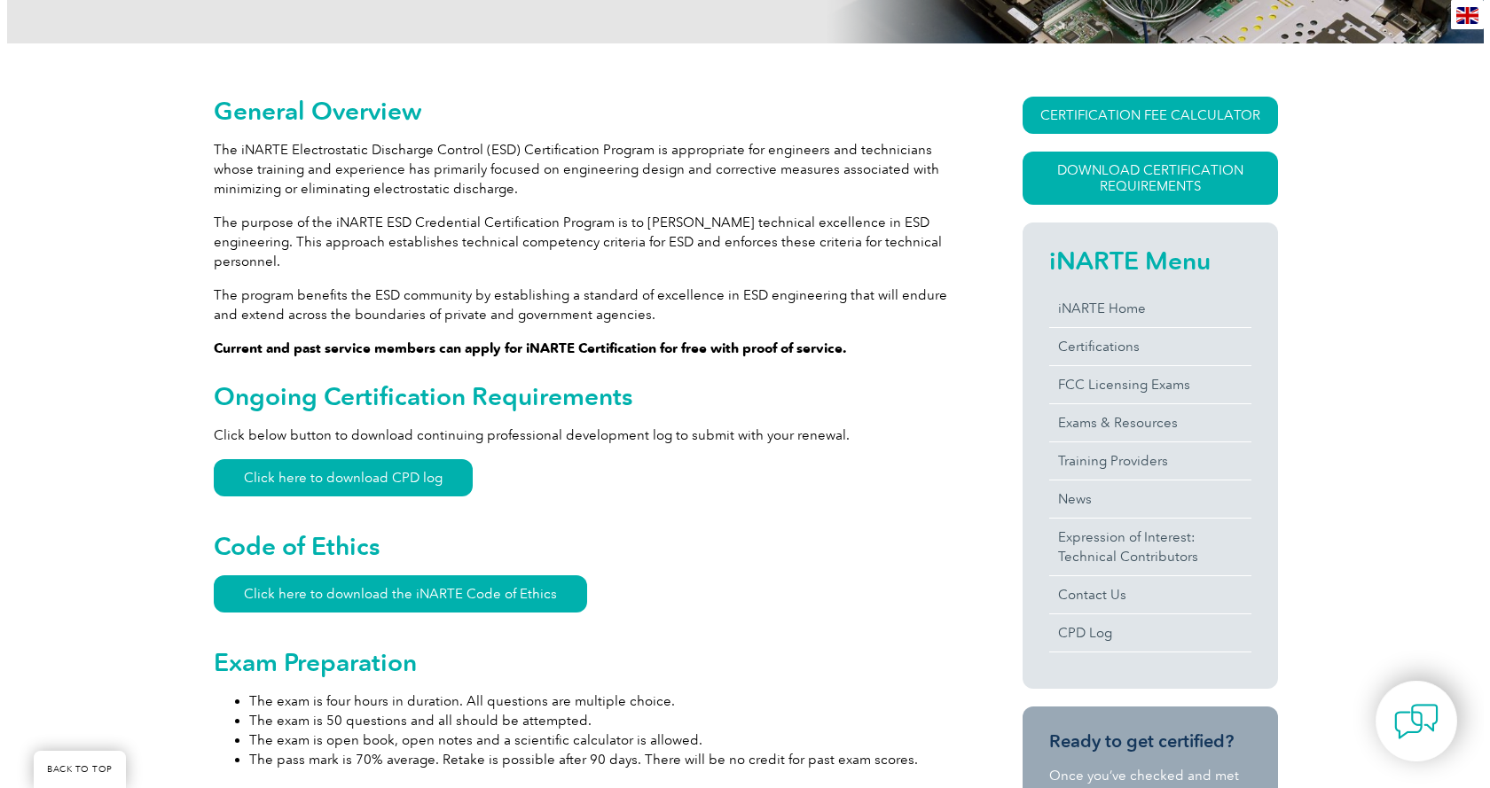
scroll to position [237, 0]
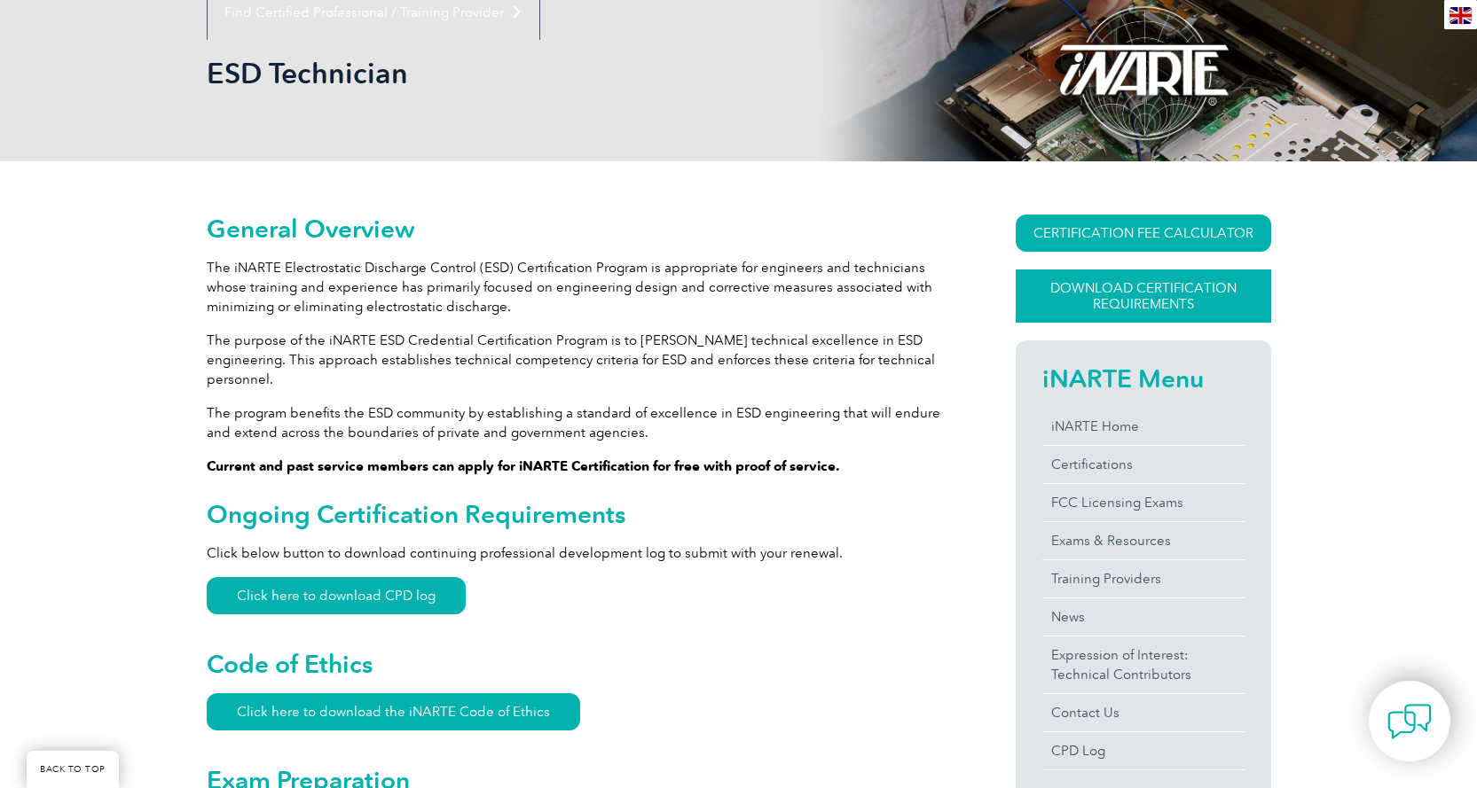
click at [1161, 297] on link "Download Certification Requirements" at bounding box center [1142, 296] width 255 height 53
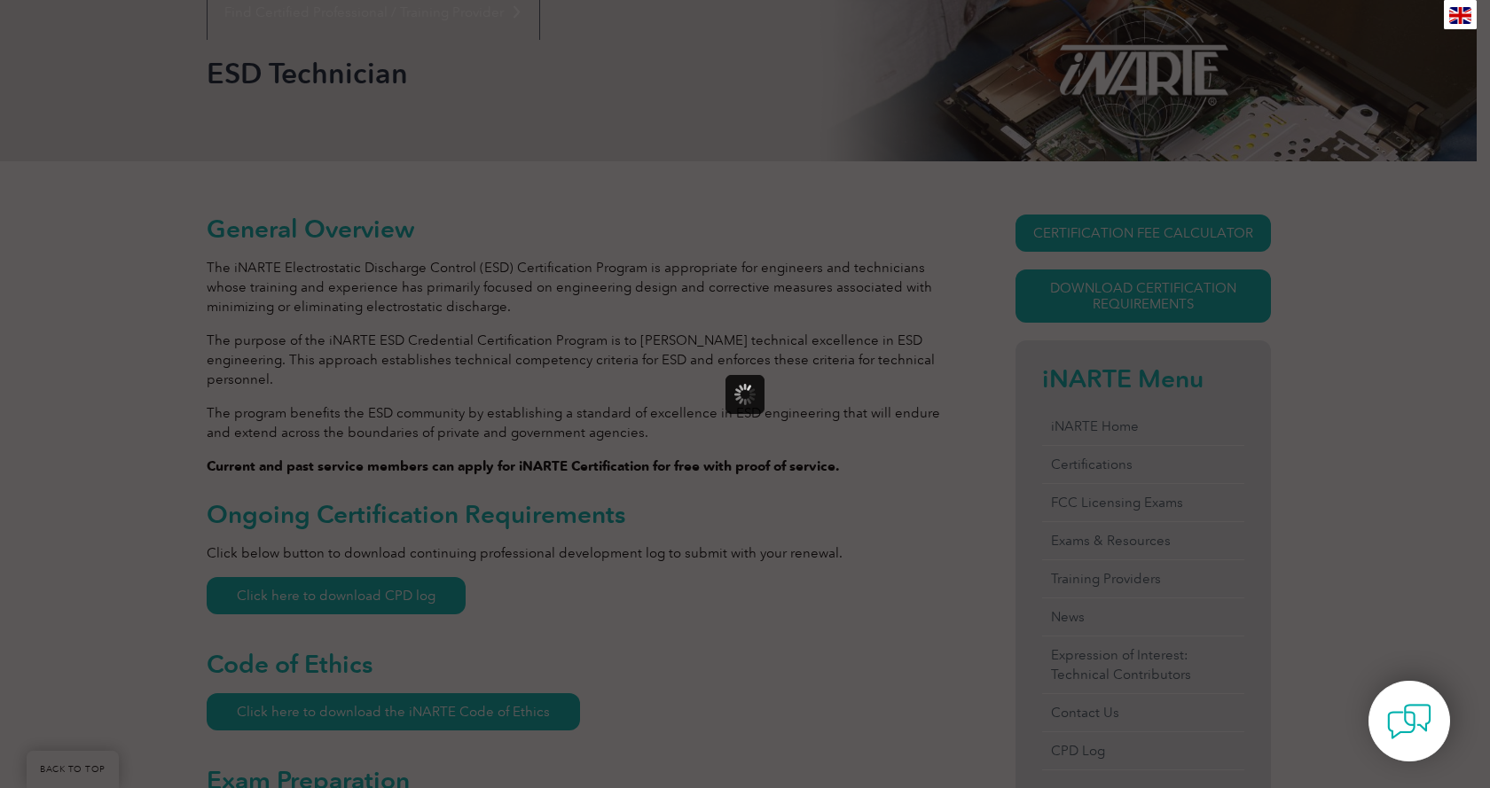
scroll to position [0, 0]
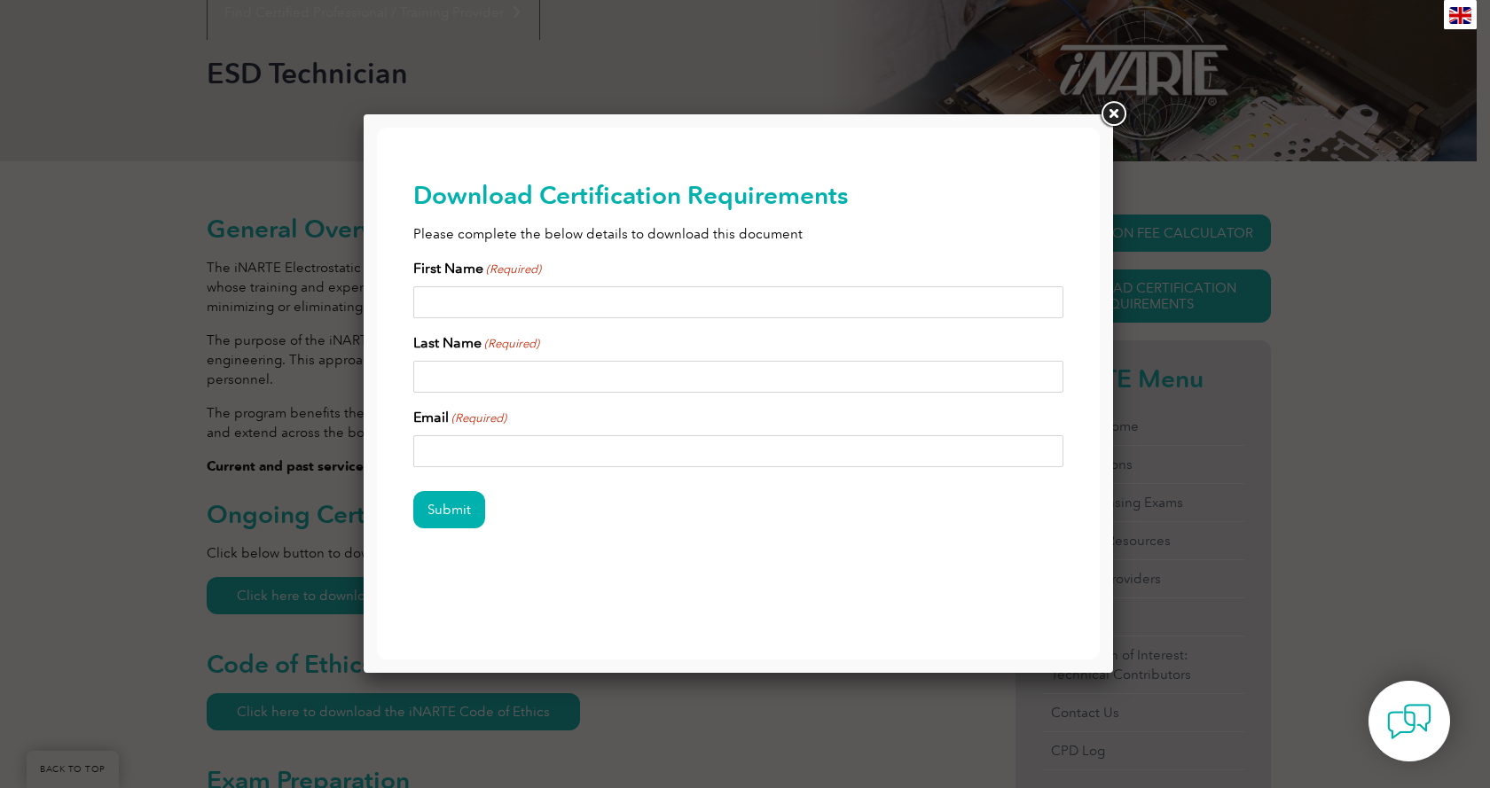
click at [528, 294] on input "First Name (Required)" at bounding box center [738, 302] width 651 height 32
type input "hector"
type input "calderon"
type input "xavier_lws@hotmail.com"
click at [413, 491] on input "Submit" at bounding box center [449, 509] width 72 height 37
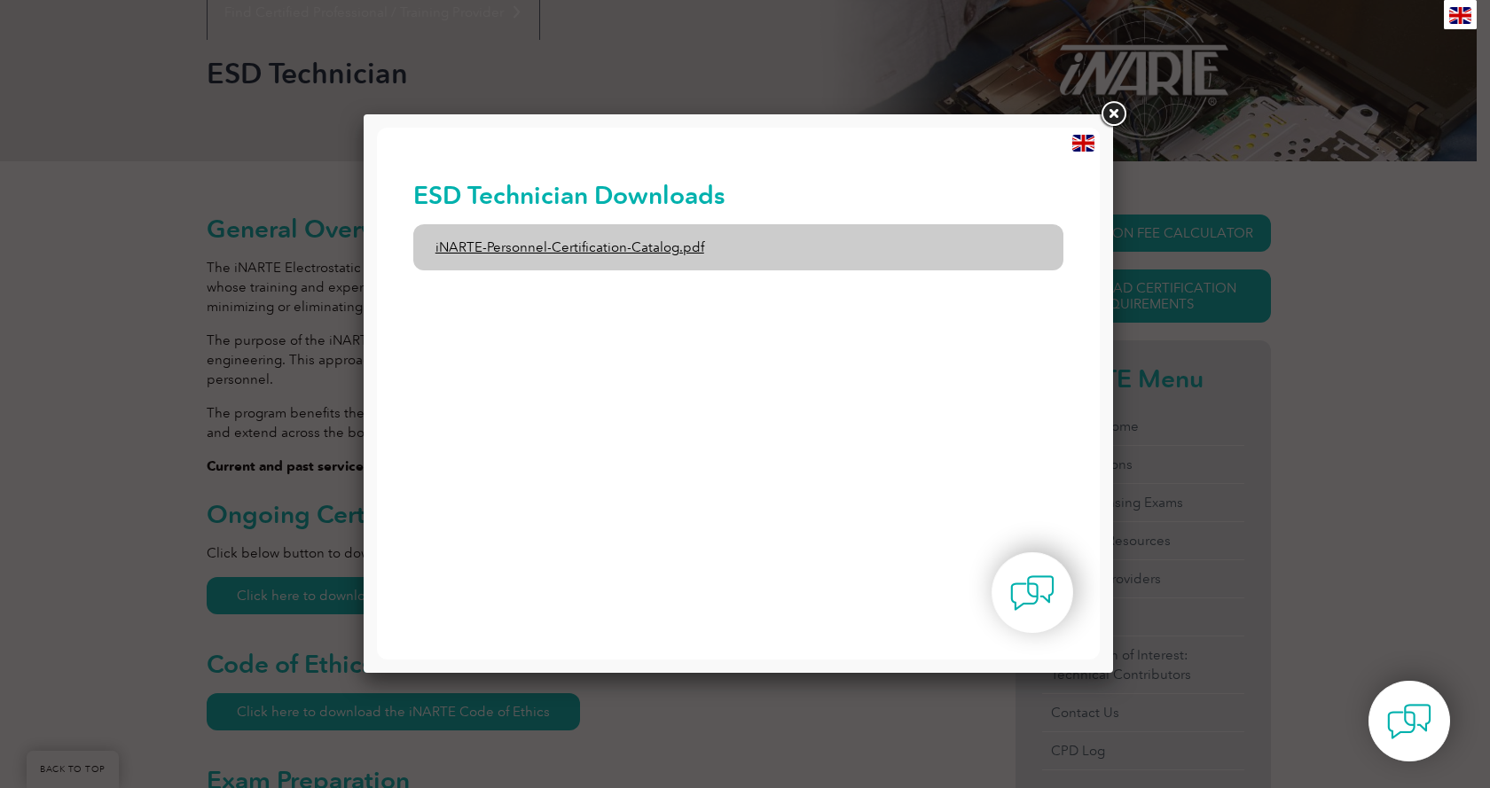
click at [675, 244] on link "iNARTE-Personnel-Certification-Catalog.pdf" at bounding box center [738, 247] width 651 height 46
